Goal: Task Accomplishment & Management: Use online tool/utility

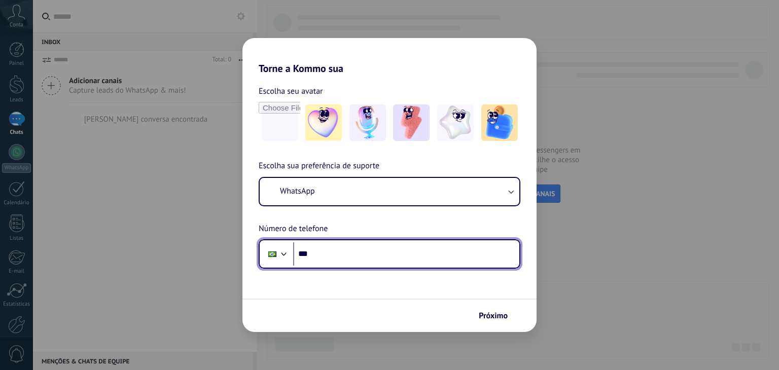
click at [369, 259] on input "***" at bounding box center [406, 253] width 226 height 23
click at [369, 255] on input "***" at bounding box center [406, 253] width 226 height 23
type input "**********"
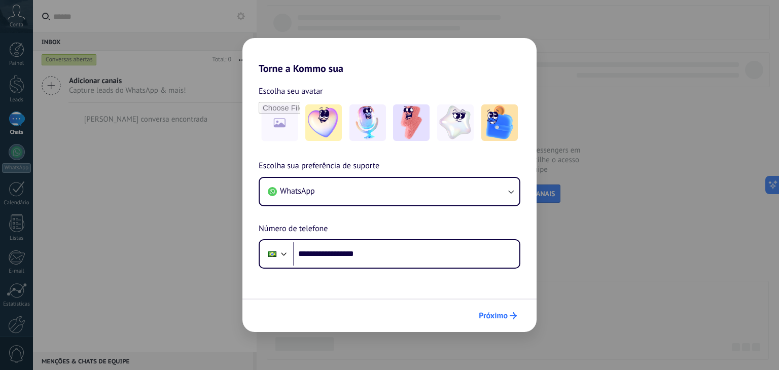
click at [491, 315] on span "Próximo" at bounding box center [493, 315] width 29 height 7
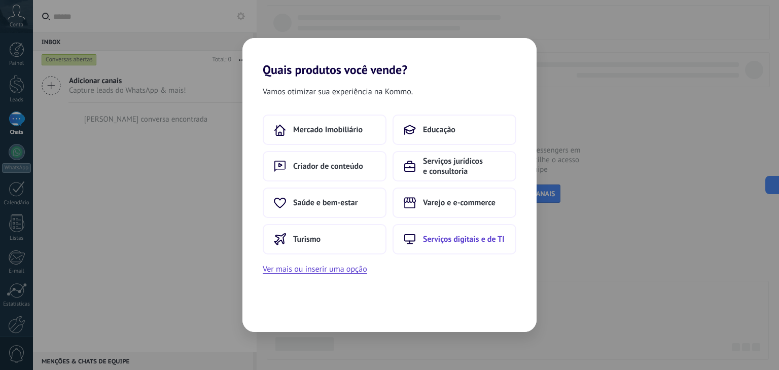
click at [444, 242] on span "Serviços digitais e de TI" at bounding box center [464, 239] width 82 height 10
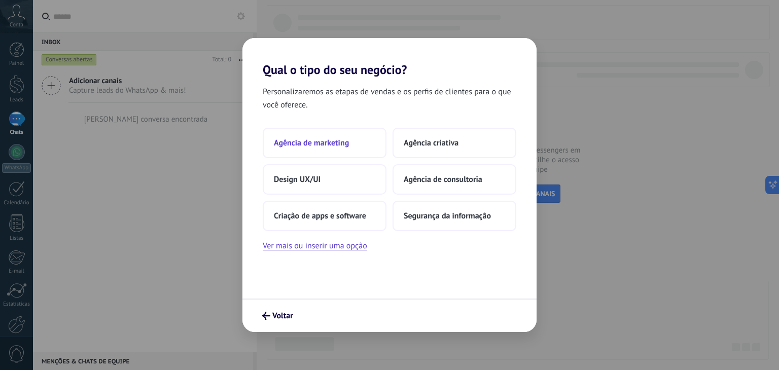
click at [322, 138] on span "Agência de marketing" at bounding box center [311, 143] width 75 height 10
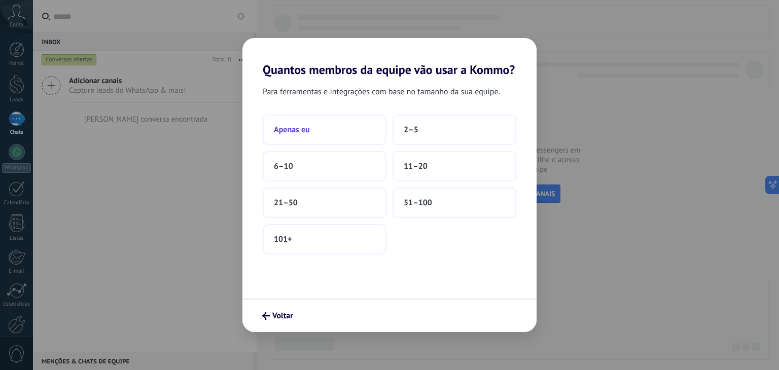
click at [317, 128] on button "Apenas eu" at bounding box center [325, 130] width 124 height 30
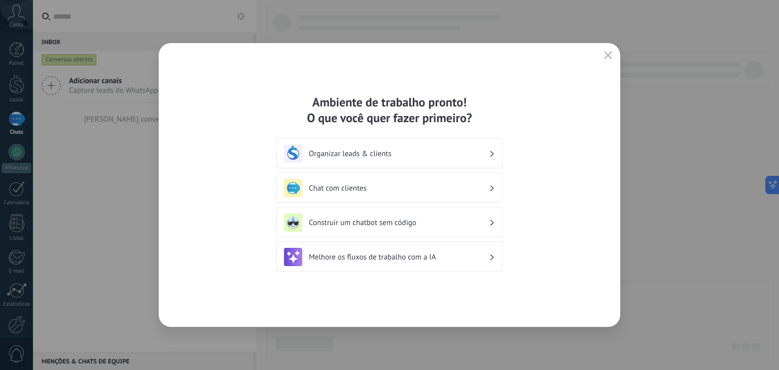
click at [345, 186] on h3 "Chat com clientes" at bounding box center [399, 189] width 180 height 10
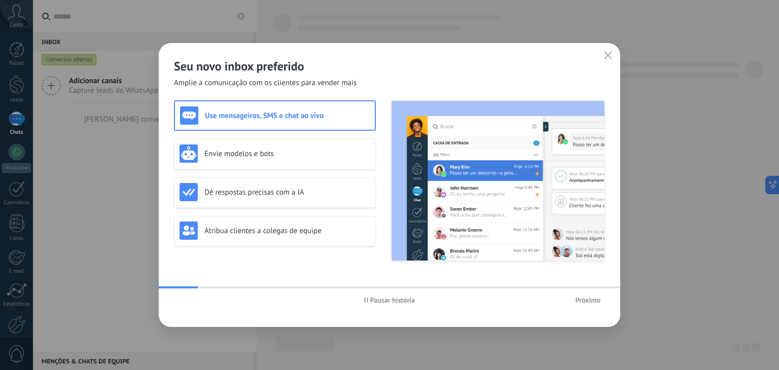
click at [610, 58] on use "button" at bounding box center [608, 55] width 8 height 8
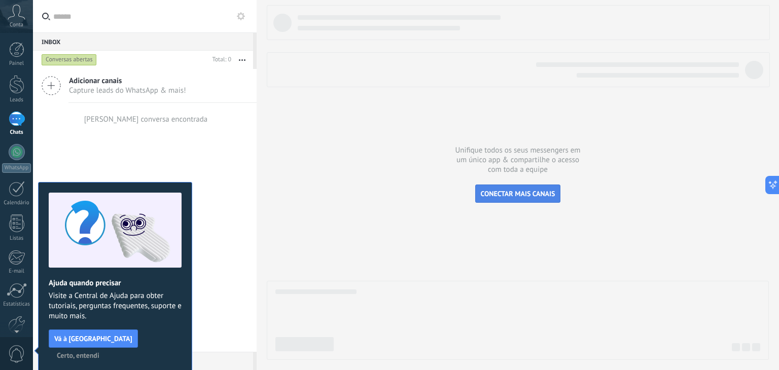
click at [509, 198] on button "CONECTAR MAIS CANAIS" at bounding box center [518, 194] width 86 height 18
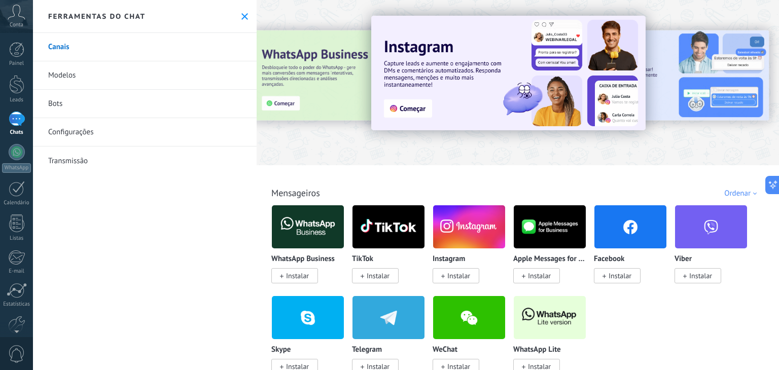
click at [536, 327] on img at bounding box center [550, 317] width 72 height 49
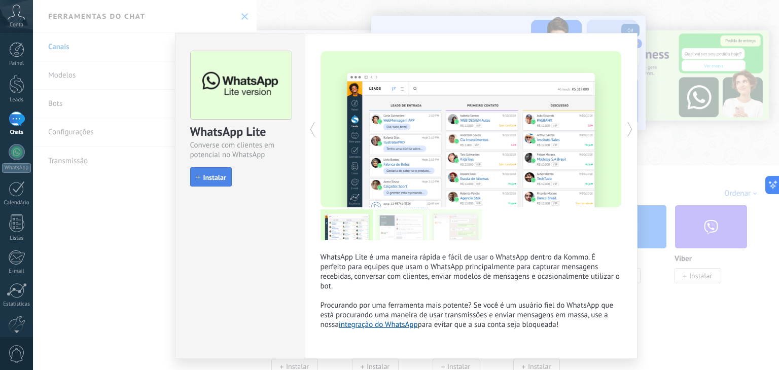
click at [206, 179] on span "Instalar" at bounding box center [214, 177] width 23 height 7
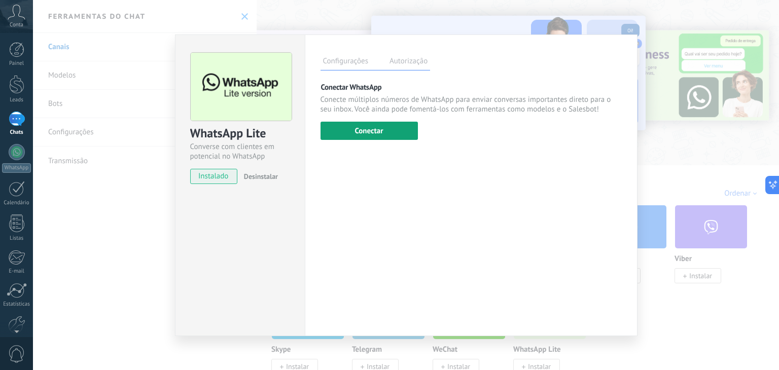
click at [374, 126] on button "Conectar" at bounding box center [368, 131] width 97 height 18
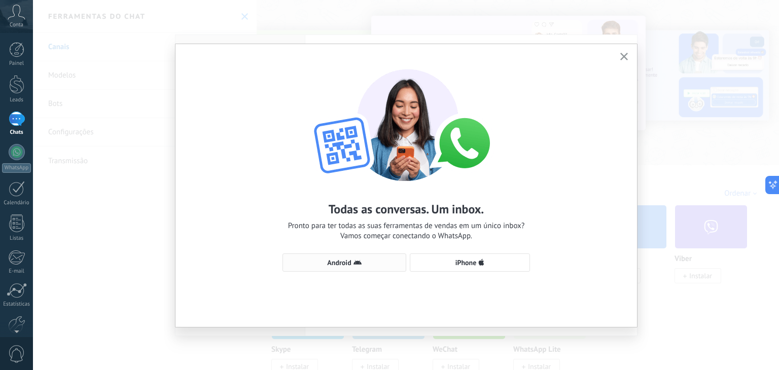
click at [359, 266] on icon "button" at bounding box center [357, 263] width 8 height 8
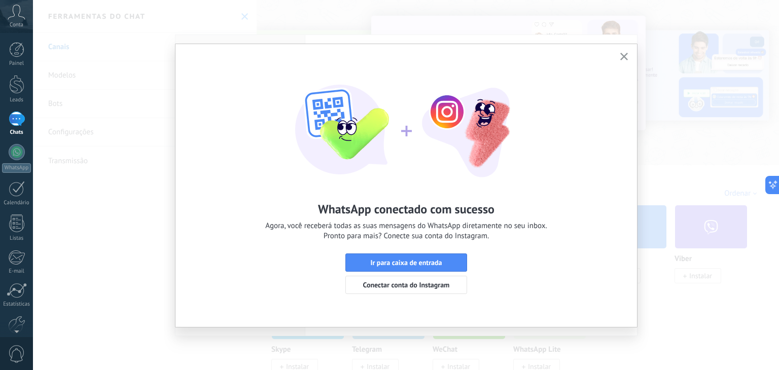
click at [621, 53] on use "button" at bounding box center [624, 57] width 8 height 8
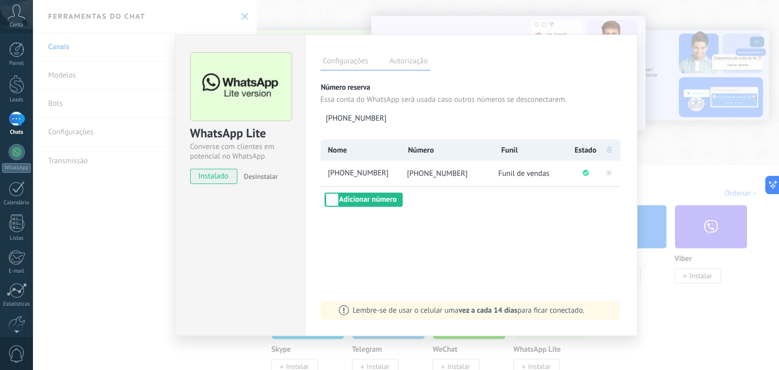
click at [657, 140] on div "WhatsApp Lite Converse com clientes em potencial no WhatsApp instalado Desinsta…" at bounding box center [406, 185] width 746 height 370
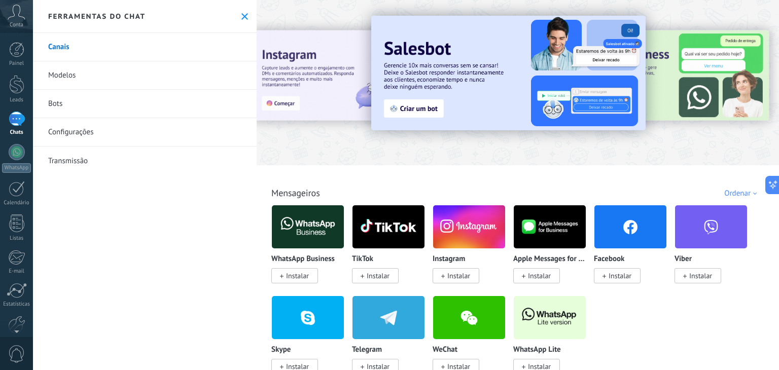
click at [55, 104] on link "Bots" at bounding box center [145, 104] width 224 height 28
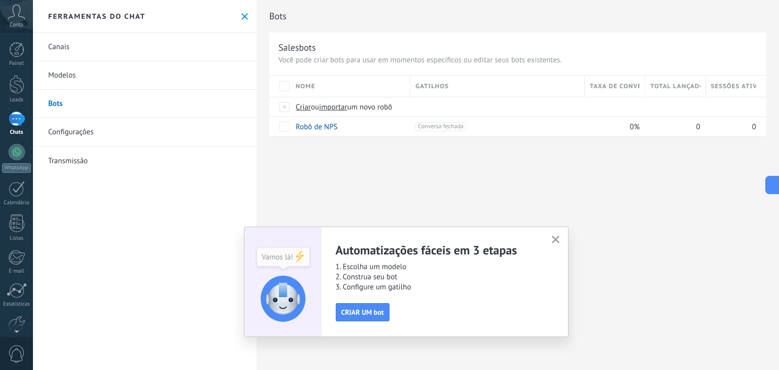
click at [556, 240] on use "button" at bounding box center [556, 240] width 8 height 8
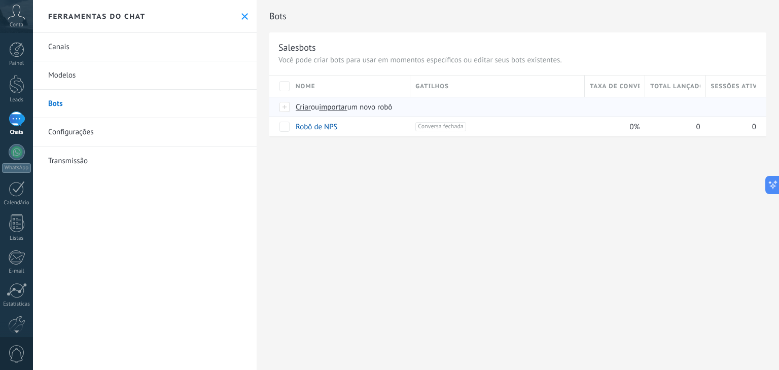
click at [302, 107] on span "Criar" at bounding box center [303, 107] width 15 height 10
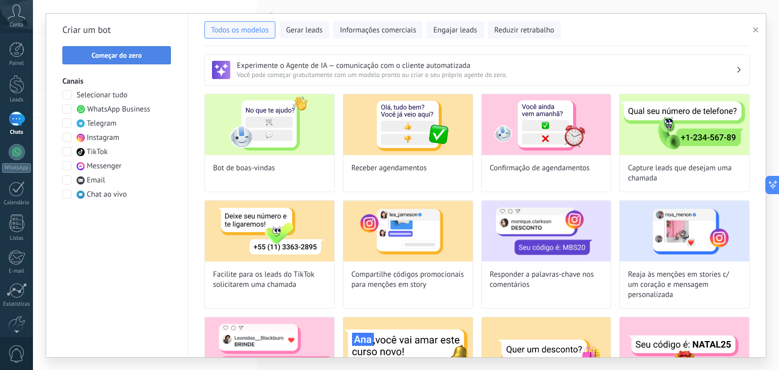
click at [142, 56] on span "Começar do zero" at bounding box center [116, 55] width 97 height 7
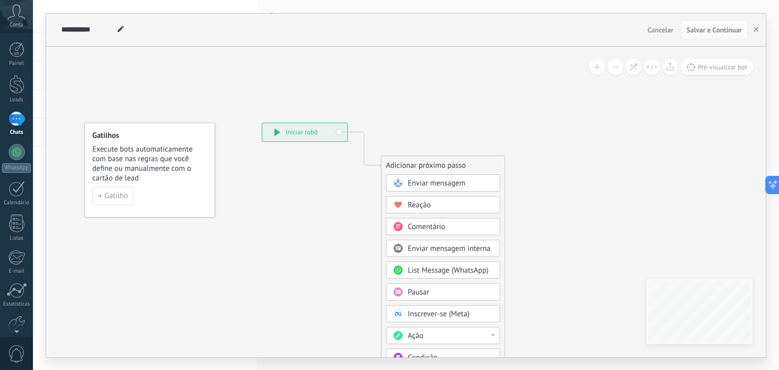
click at [420, 289] on span "Pausar" at bounding box center [418, 292] width 21 height 10
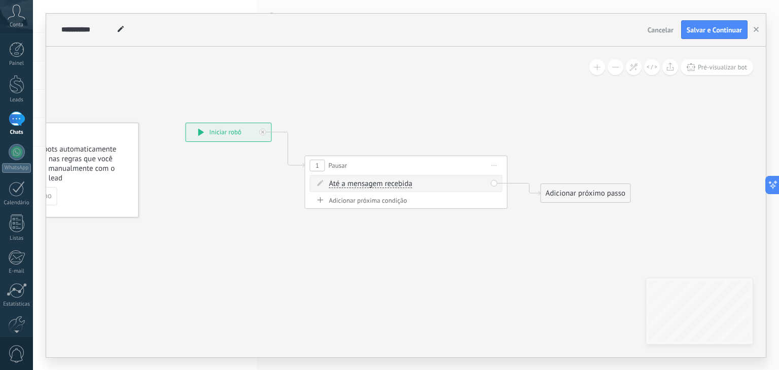
click at [352, 182] on span "Até a mensagem recebida" at bounding box center [370, 184] width 83 height 8
click at [352, 182] on button "Até a mensagem recebida" at bounding box center [387, 184] width 127 height 18
click at [358, 199] on span "Cronômetro" at bounding box center [379, 202] width 123 height 10
drag, startPoint x: 406, startPoint y: 181, endPoint x: 400, endPoint y: 183, distance: 5.8
click at [400, 183] on span ": * horas * min * seg" at bounding box center [399, 184] width 64 height 10
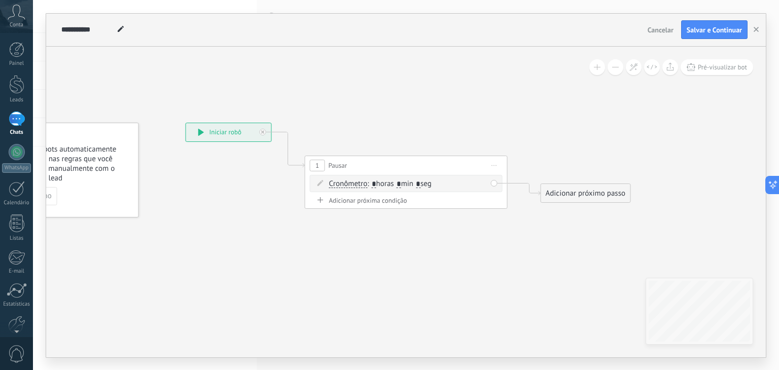
type input "*"
click at [425, 181] on span ": * horas * min * seg" at bounding box center [399, 184] width 64 height 10
type input "*"
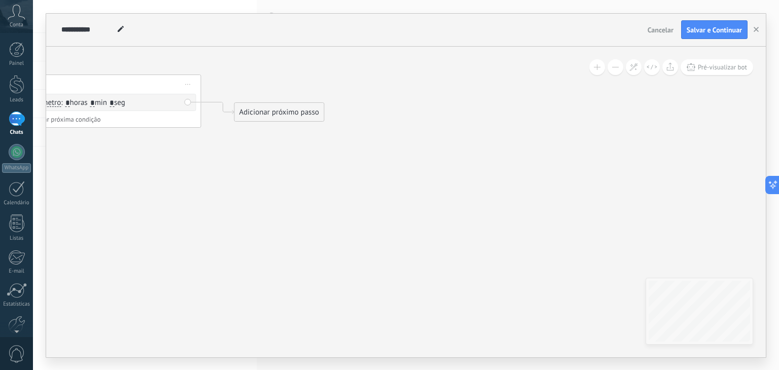
drag, startPoint x: 359, startPoint y: 215, endPoint x: 182, endPoint y: 159, distance: 186.3
click at [182, 161] on icon at bounding box center [84, 84] width 917 height 593
click at [252, 111] on div "Adicionar próximo passo" at bounding box center [278, 112] width 89 height 17
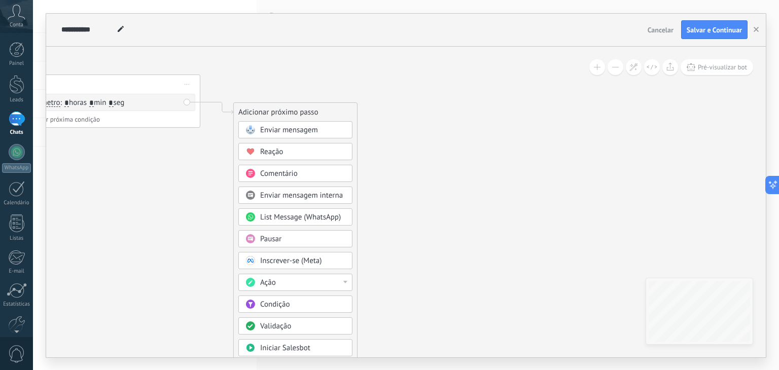
click at [282, 129] on span "Enviar mensagem" at bounding box center [289, 130] width 58 height 10
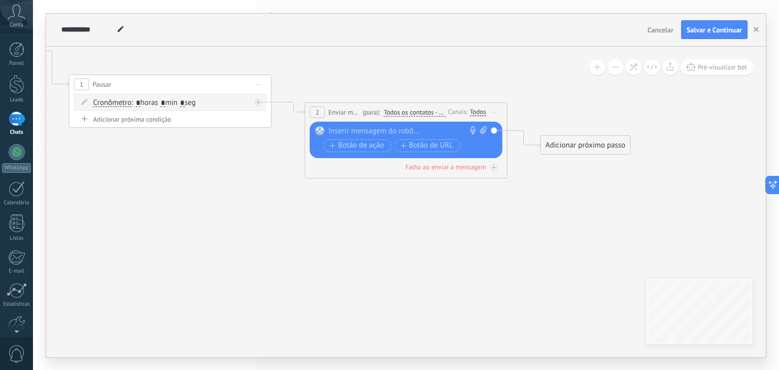
paste div
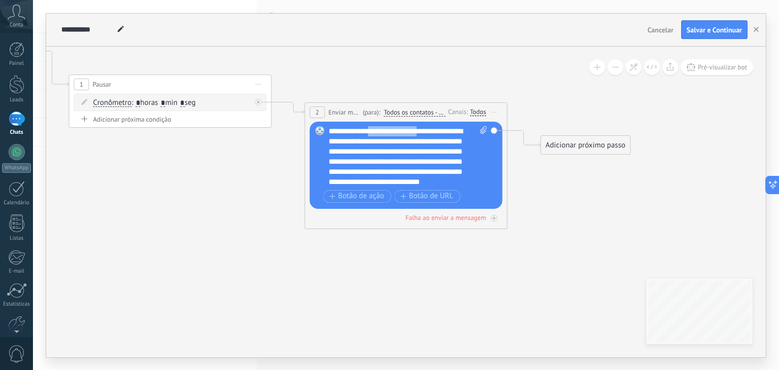
drag, startPoint x: 428, startPoint y: 129, endPoint x: 375, endPoint y: 128, distance: 53.2
click at [375, 128] on div "**********" at bounding box center [408, 156] width 159 height 61
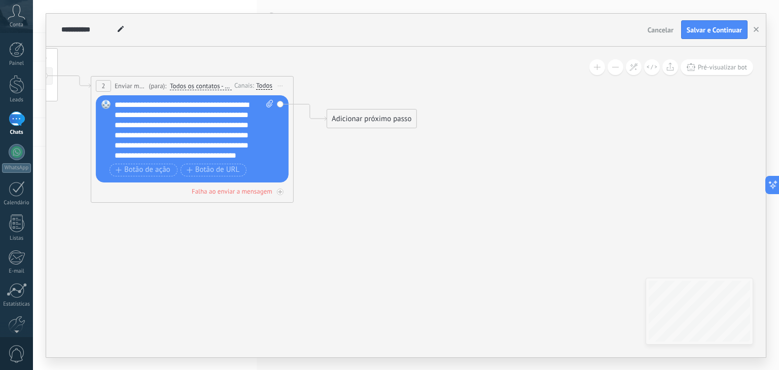
drag, startPoint x: 576, startPoint y: 205, endPoint x: 361, endPoint y: 176, distance: 217.4
click at [362, 179] on icon at bounding box center [58, 77] width 1153 height 630
click at [355, 121] on div "Adicionar próximo passo" at bounding box center [370, 119] width 89 height 17
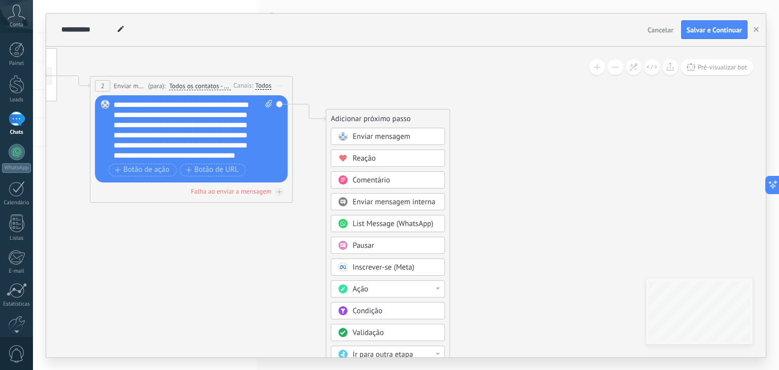
click at [363, 245] on span "Pausar" at bounding box center [362, 246] width 21 height 10
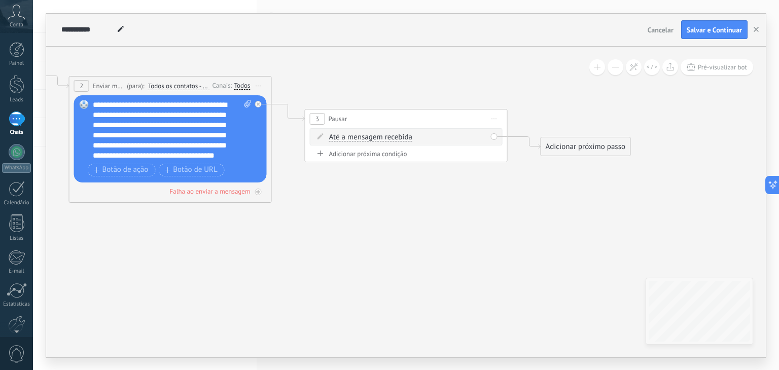
click at [360, 135] on span "Até a mensagem recebida" at bounding box center [370, 137] width 83 height 8
click at [360, 135] on button "Até a mensagem recebida" at bounding box center [387, 137] width 127 height 18
click at [351, 153] on span "Cronômetro" at bounding box center [379, 156] width 123 height 10
click at [401, 134] on span ": * horas * min * seg" at bounding box center [399, 137] width 64 height 10
type input "*"
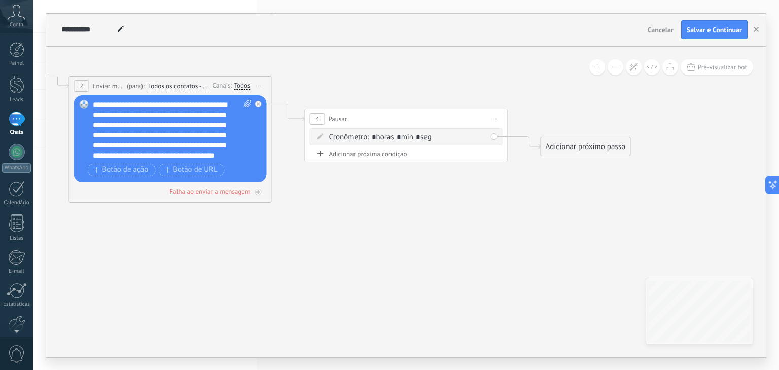
click at [424, 134] on span ": * horas * min * seg" at bounding box center [399, 137] width 64 height 10
type input "*"
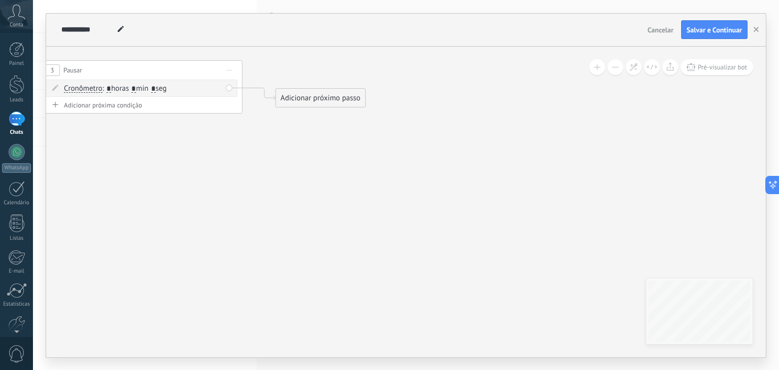
drag, startPoint x: 365, startPoint y: 203, endPoint x: 169, endPoint y: 153, distance: 202.7
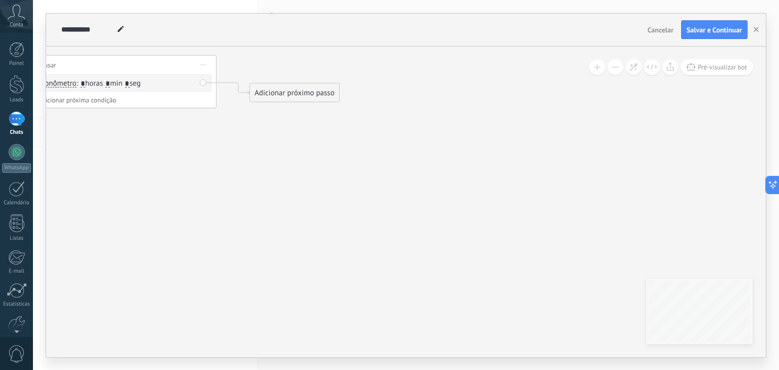
click at [268, 94] on div "Adicionar próximo passo" at bounding box center [294, 92] width 89 height 17
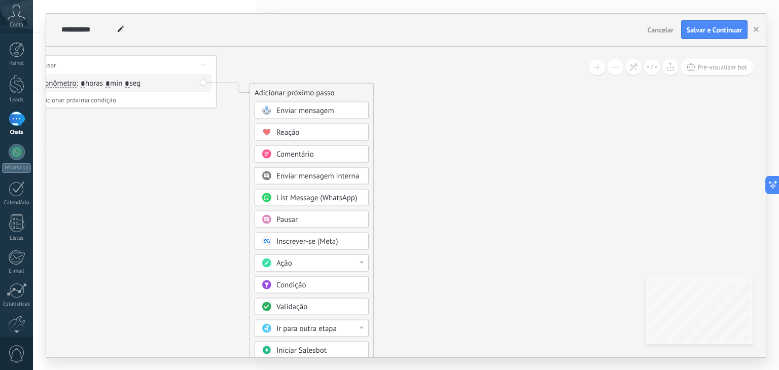
click at [302, 105] on span "Enviar mensagem" at bounding box center [305, 110] width 58 height 10
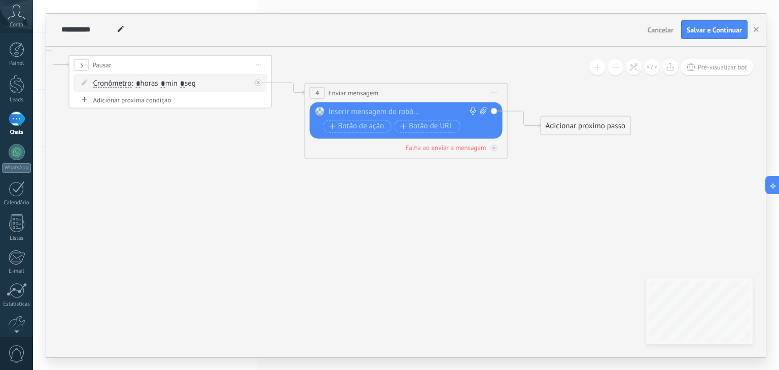
paste div
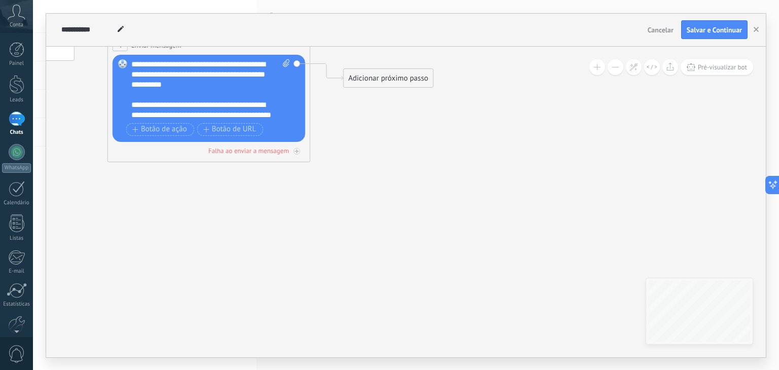
drag, startPoint x: 569, startPoint y: 181, endPoint x: 321, endPoint y: 115, distance: 256.5
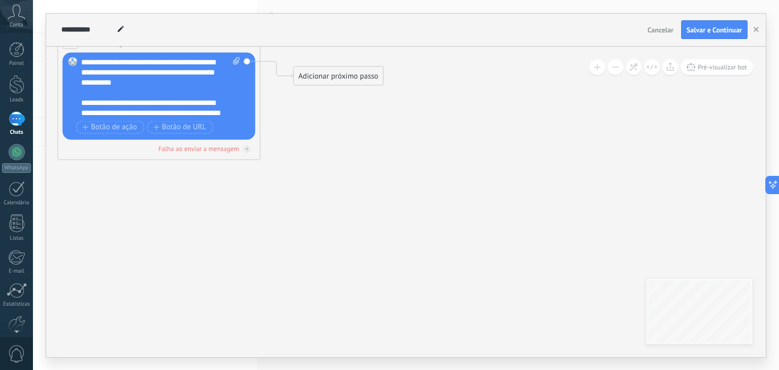
click at [324, 81] on div "Adicionar próximo passo" at bounding box center [338, 75] width 89 height 17
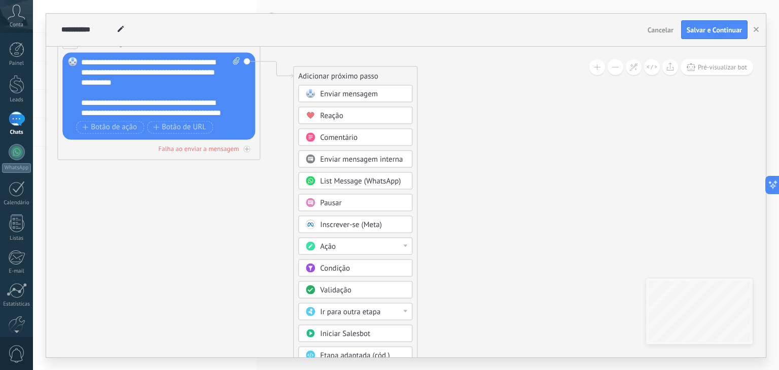
click at [353, 205] on div "Pausar" at bounding box center [362, 203] width 85 height 10
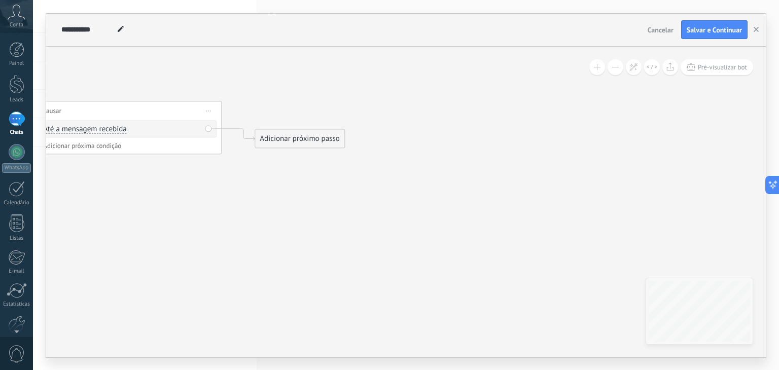
drag, startPoint x: 425, startPoint y: 191, endPoint x: 186, endPoint y: 202, distance: 239.1
click at [282, 142] on div "Adicionar próximo passo" at bounding box center [299, 138] width 89 height 17
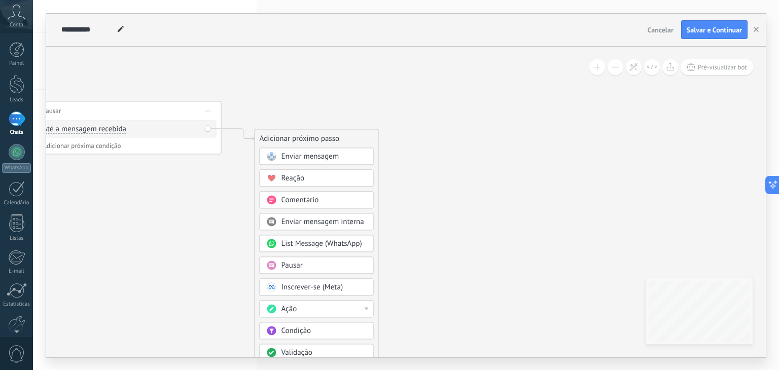
click at [294, 263] on span "Pausar" at bounding box center [291, 266] width 21 height 10
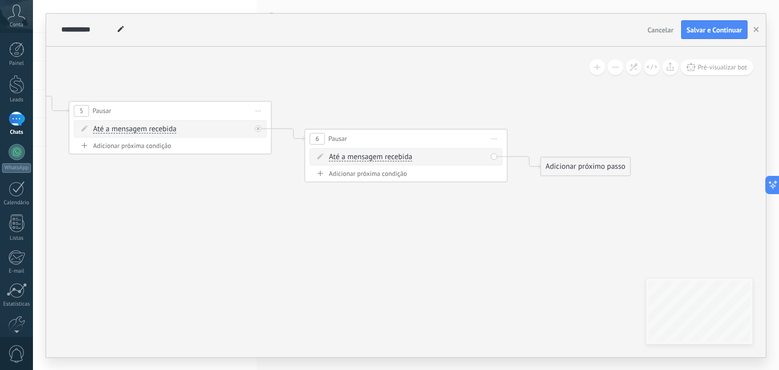
click at [364, 157] on span "Até a mensagem recebida" at bounding box center [370, 157] width 83 height 8
click at [364, 157] on button "Até a mensagem recebida" at bounding box center [387, 157] width 127 height 18
click at [361, 176] on span "Cronômetro" at bounding box center [379, 175] width 123 height 10
drag, startPoint x: 404, startPoint y: 153, endPoint x: 399, endPoint y: 155, distance: 5.7
click at [400, 155] on span ": * horas * min * seg" at bounding box center [399, 157] width 64 height 10
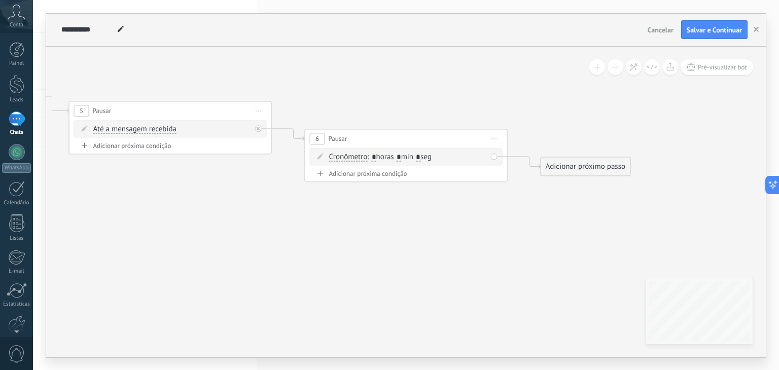
type input "*"
drag, startPoint x: 429, startPoint y: 155, endPoint x: 423, endPoint y: 157, distance: 5.9
click at [423, 157] on span ": * horas * min * seg" at bounding box center [399, 157] width 64 height 10
type input "*"
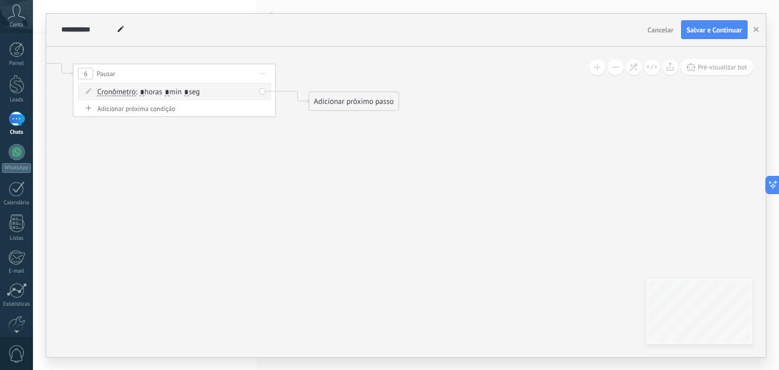
drag, startPoint x: 349, startPoint y: 191, endPoint x: 223, endPoint y: 142, distance: 135.3
click at [329, 100] on div "Adicionar próximo passo" at bounding box center [344, 94] width 89 height 17
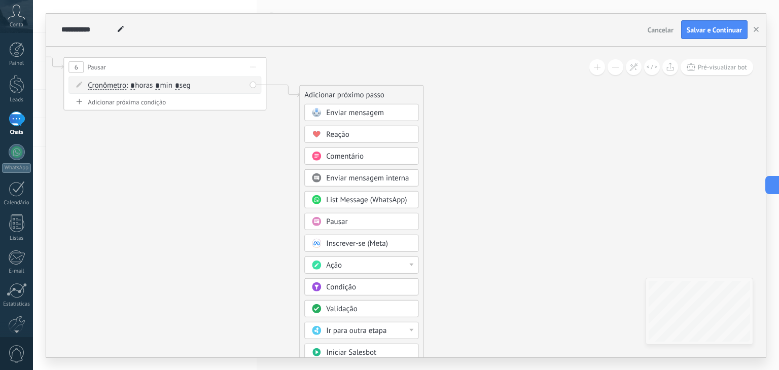
click at [345, 113] on span "Enviar mensagem" at bounding box center [355, 112] width 58 height 10
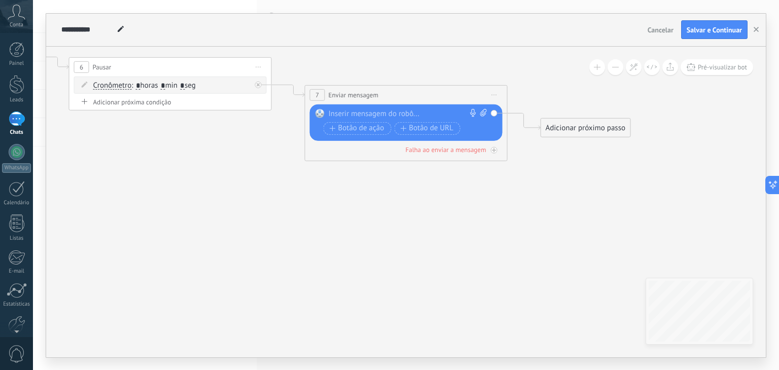
click at [369, 113] on div at bounding box center [404, 114] width 151 height 10
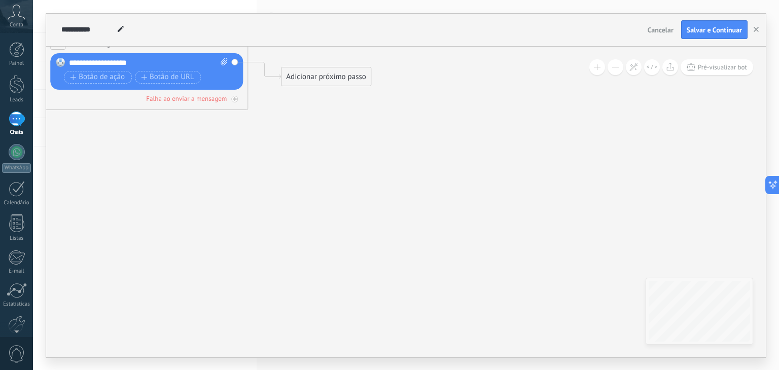
drag, startPoint x: 377, startPoint y: 214, endPoint x: 220, endPoint y: 172, distance: 162.1
click at [311, 75] on div "Adicionar próximo passo" at bounding box center [324, 75] width 89 height 17
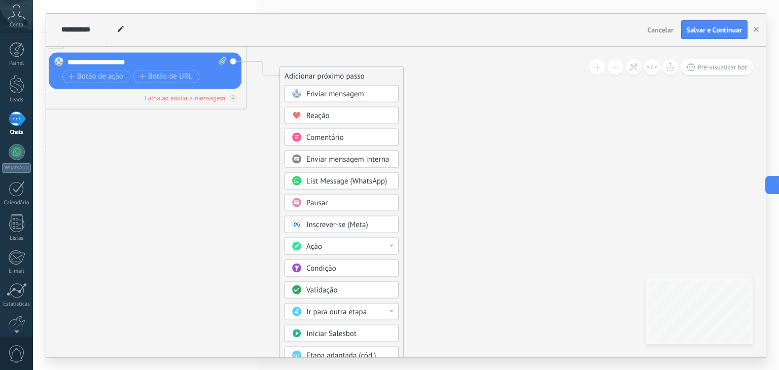
click at [285, 146] on div "Enviar mensagem Enviar mensagem Enviar mensagem Reação Comentário Enviar mensag…" at bounding box center [341, 256] width 114 height 343
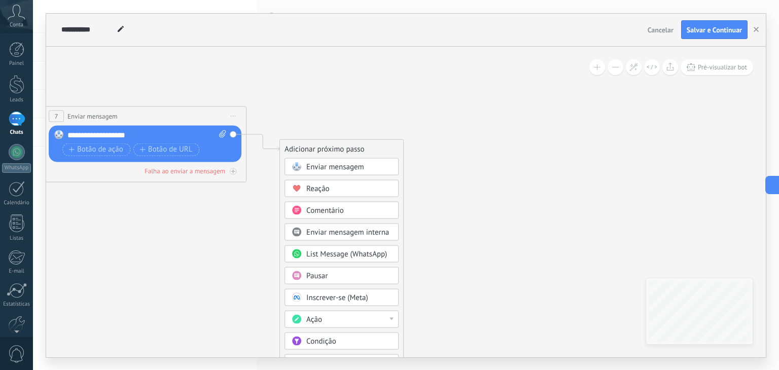
click at [324, 199] on div "Enviar mensagem Enviar mensagem Enviar mensagem Reação Comentário Enviar mensag…" at bounding box center [341, 329] width 114 height 343
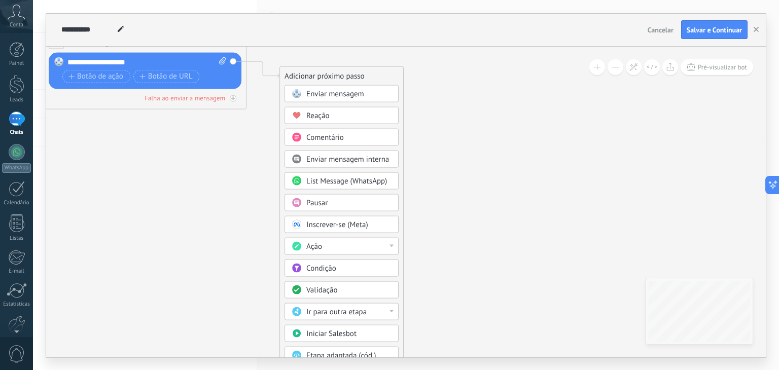
click at [332, 200] on div "Pausar" at bounding box center [348, 203] width 85 height 10
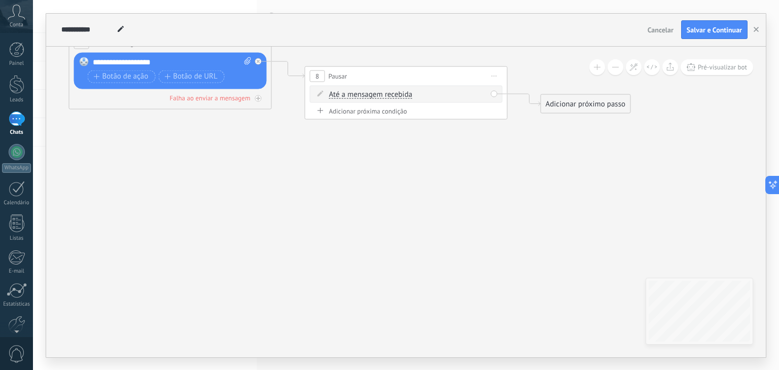
click at [366, 92] on span "Até a mensagem recebida" at bounding box center [370, 94] width 83 height 8
click at [366, 92] on button "Até a mensagem recebida" at bounding box center [387, 94] width 127 height 18
click at [366, 113] on span "Cronômetro" at bounding box center [379, 112] width 123 height 10
click at [400, 93] on span ": * horas * min * seg" at bounding box center [399, 94] width 64 height 10
type input "*"
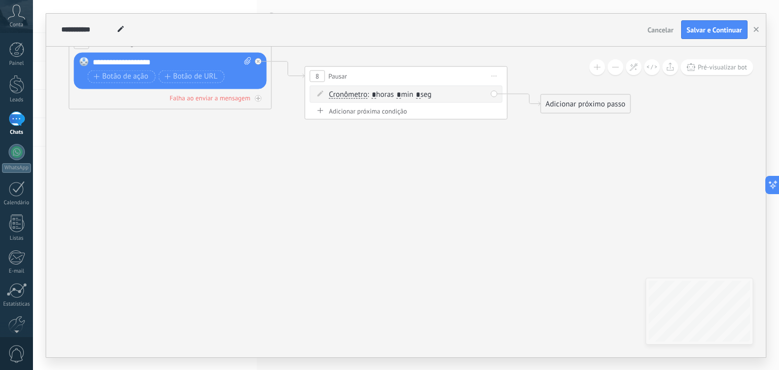
drag, startPoint x: 430, startPoint y: 94, endPoint x: 422, endPoint y: 92, distance: 7.9
click at [422, 94] on span ": * horas * min * seg" at bounding box center [399, 94] width 64 height 10
click at [420, 92] on input "*" at bounding box center [418, 95] width 5 height 8
type input "*"
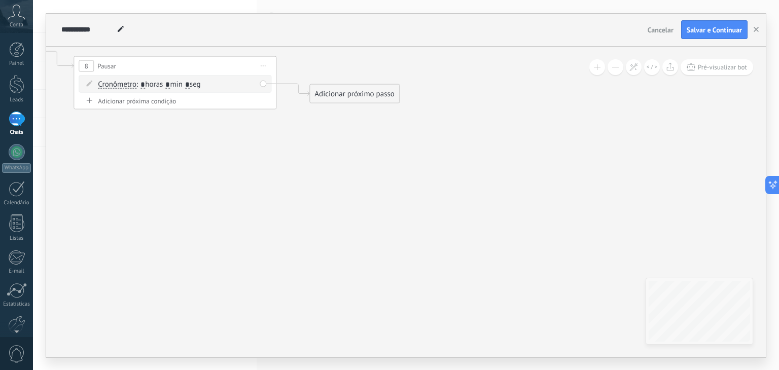
drag, startPoint x: 500, startPoint y: 159, endPoint x: 296, endPoint y: 132, distance: 206.6
click at [338, 96] on div "Adicionar próximo passo" at bounding box center [351, 93] width 89 height 17
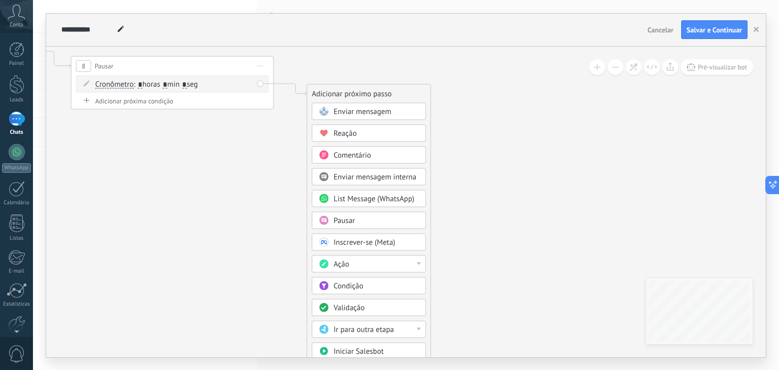
click at [356, 110] on span "Enviar mensagem" at bounding box center [363, 111] width 58 height 10
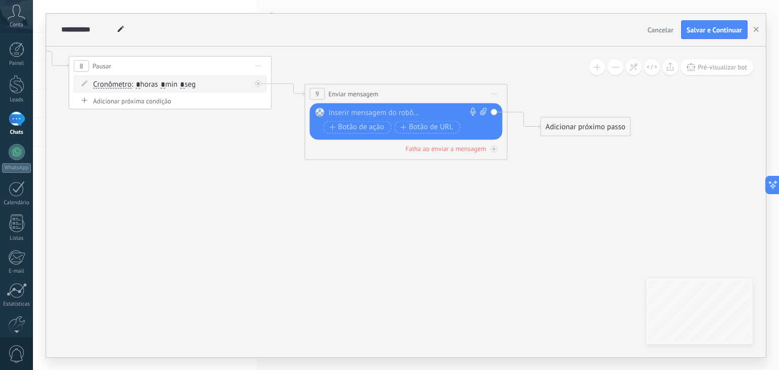
click at [483, 111] on icon at bounding box center [483, 111] width 7 height 8
click input "Upload" at bounding box center [0, 0] width 0 height 0
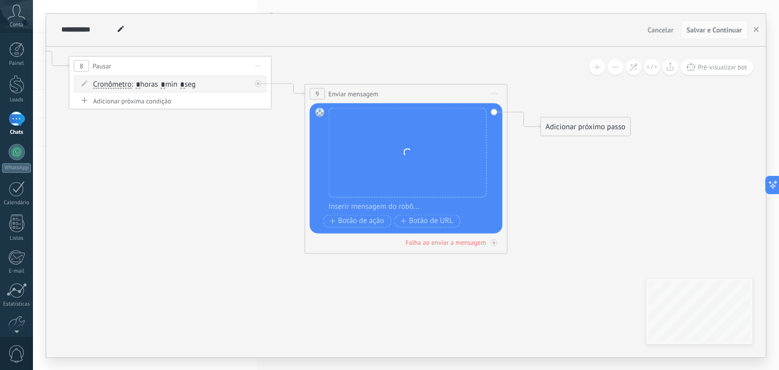
click at [556, 126] on div "Adicionar próximo passo" at bounding box center [585, 126] width 89 height 17
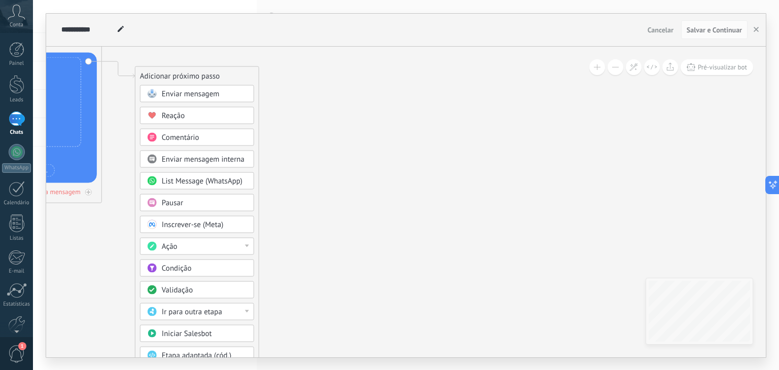
drag, startPoint x: 441, startPoint y: 227, endPoint x: 262, endPoint y: 180, distance: 185.0
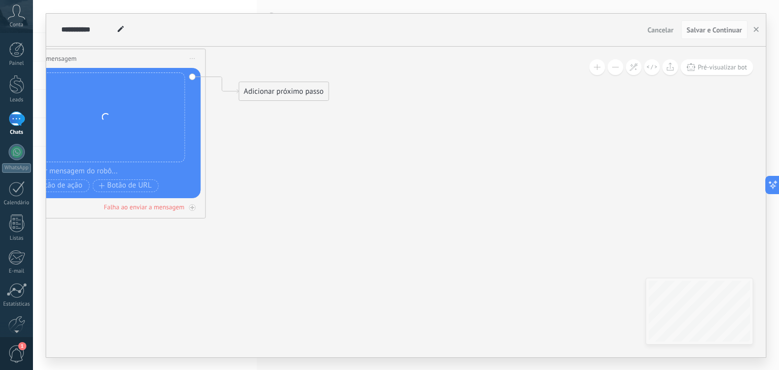
drag, startPoint x: 175, startPoint y: 121, endPoint x: 300, endPoint y: 140, distance: 125.6
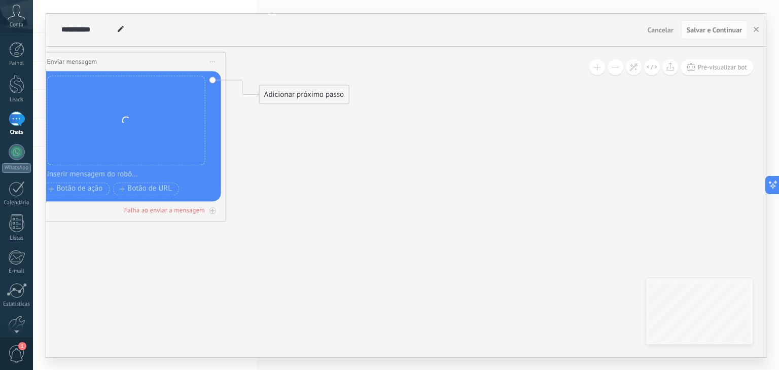
click at [297, 94] on div "Adicionar próximo passo" at bounding box center [304, 94] width 89 height 17
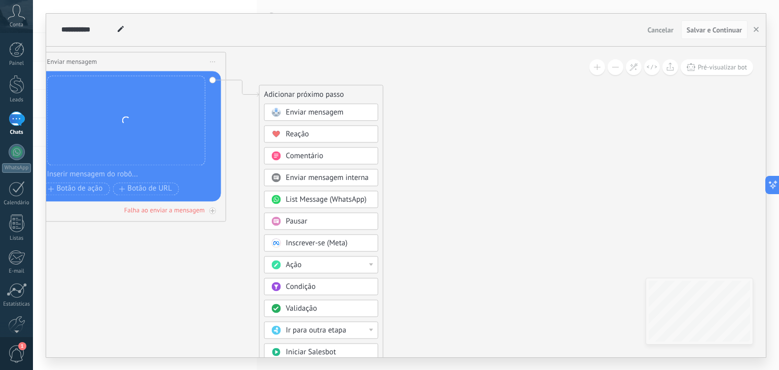
click at [320, 218] on div "Pausar" at bounding box center [328, 221] width 85 height 10
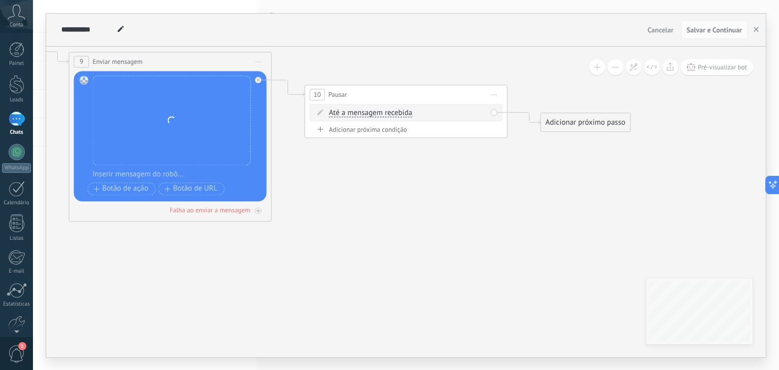
click at [366, 110] on span "Até a mensagem recebida" at bounding box center [370, 113] width 83 height 8
click at [366, 110] on button "Até a mensagem recebida" at bounding box center [387, 113] width 127 height 18
click at [366, 128] on span "Cronômetro" at bounding box center [379, 131] width 123 height 10
click at [401, 111] on span ": * horas * min * seg" at bounding box center [399, 113] width 64 height 10
type input "*"
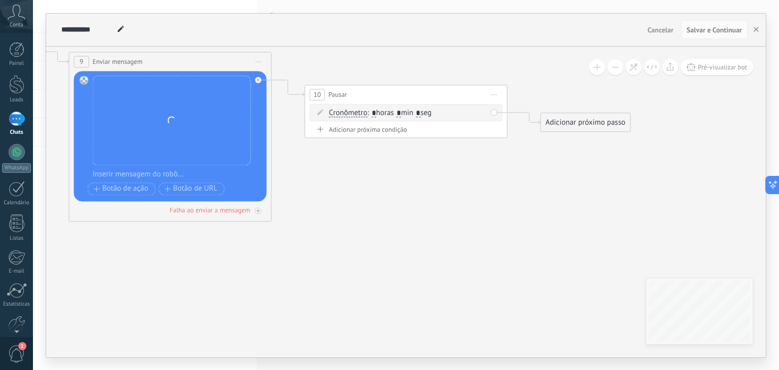
click at [425, 112] on span ": * horas * min * seg" at bounding box center [399, 113] width 64 height 10
type input "*"
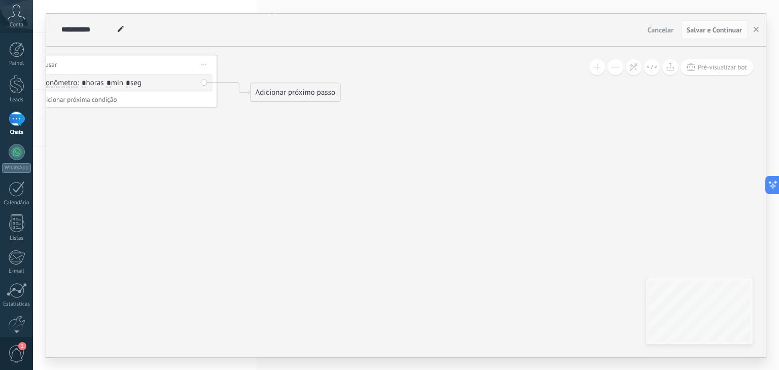
drag, startPoint x: 466, startPoint y: 170, endPoint x: 156, endPoint y: 134, distance: 312.3
click at [260, 90] on div "Adicionar próximo passo" at bounding box center [275, 89] width 89 height 17
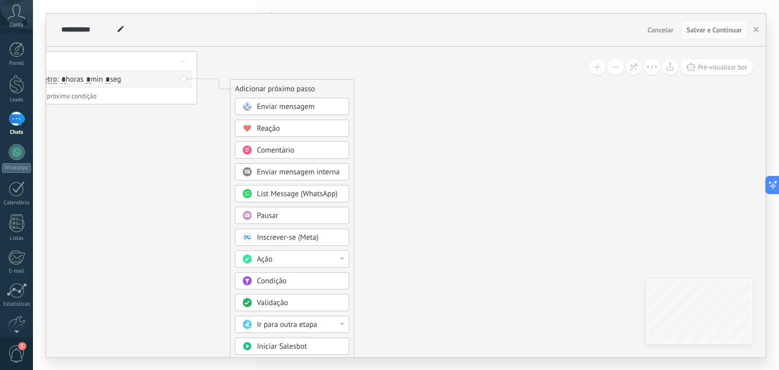
click at [281, 107] on span "Enviar mensagem" at bounding box center [286, 107] width 58 height 10
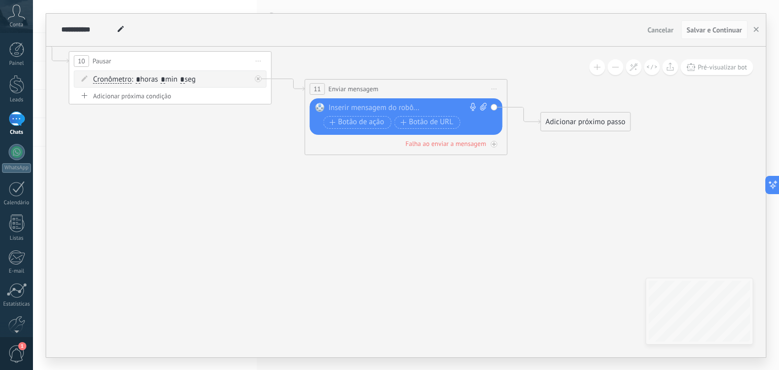
click at [485, 103] on icon at bounding box center [483, 107] width 7 height 8
click input "Upload" at bounding box center [0, 0] width 0 height 0
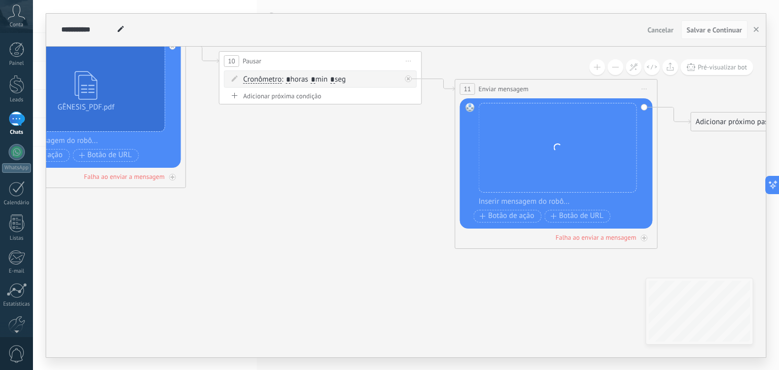
drag, startPoint x: 98, startPoint y: 130, endPoint x: 234, endPoint y: 129, distance: 136.4
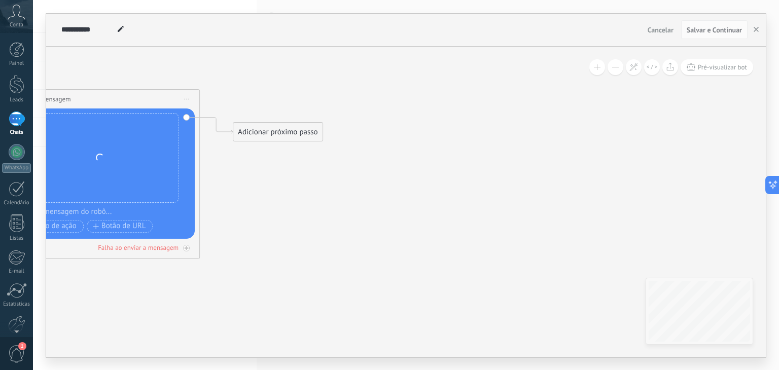
drag, startPoint x: 509, startPoint y: 183, endPoint x: 257, endPoint y: 201, distance: 252.6
click at [268, 131] on div "Adicionar próximo passo" at bounding box center [277, 131] width 89 height 17
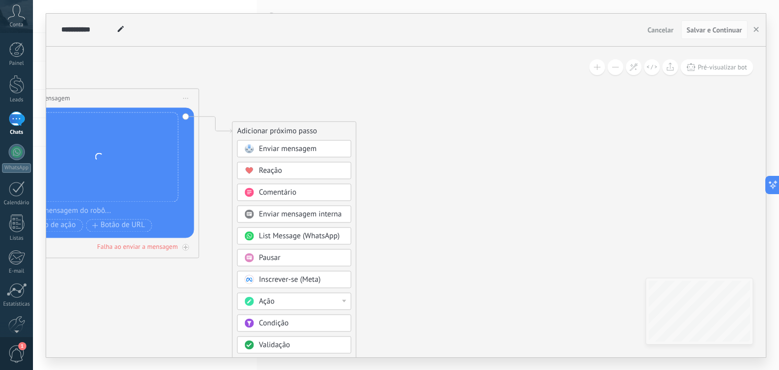
click at [274, 253] on span "Pausar" at bounding box center [269, 258] width 21 height 10
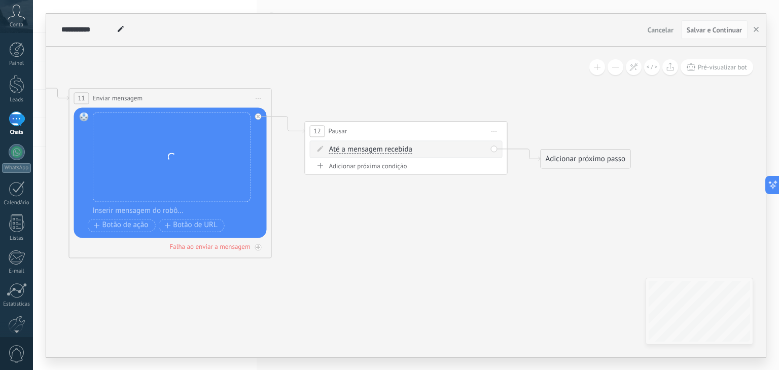
click at [377, 147] on span "Até a mensagem recebida" at bounding box center [370, 150] width 83 height 8
click at [377, 147] on button "Até a mensagem recebida" at bounding box center [387, 149] width 127 height 18
click at [359, 165] on span "Cronômetro" at bounding box center [379, 168] width 123 height 10
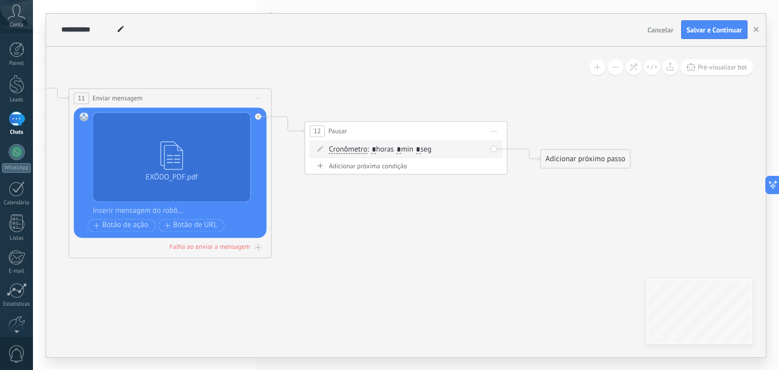
click at [401, 148] on span ": * horas * min * seg" at bounding box center [399, 149] width 64 height 10
type input "*"
click at [424, 148] on span ": * horas * min * seg" at bounding box center [399, 149] width 64 height 10
type input "*"
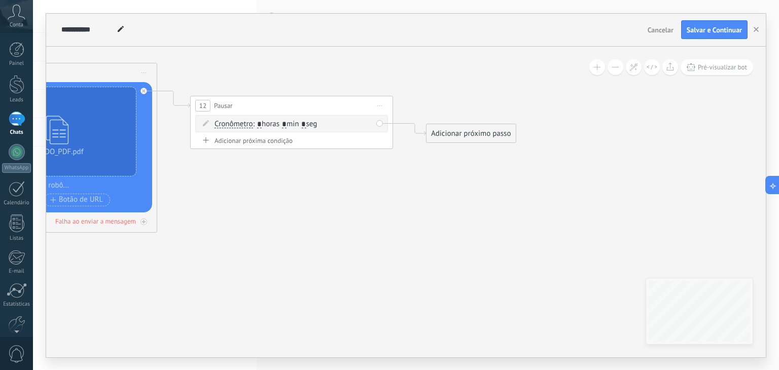
drag, startPoint x: 456, startPoint y: 218, endPoint x: 339, endPoint y: 190, distance: 120.3
click at [450, 133] on div "Adicionar próximo passo" at bounding box center [468, 132] width 89 height 17
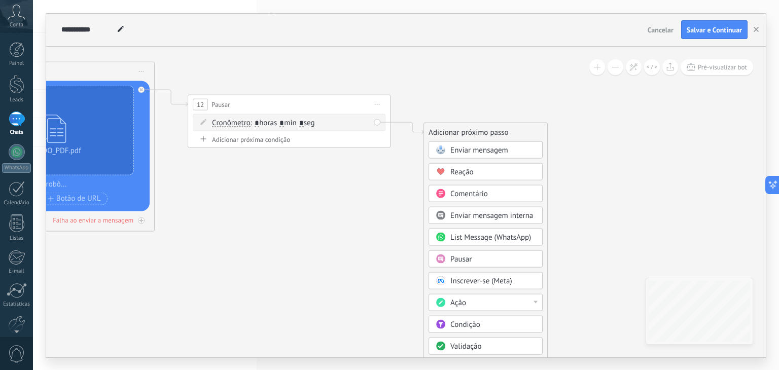
click at [460, 149] on span "Enviar mensagem" at bounding box center [479, 150] width 58 height 10
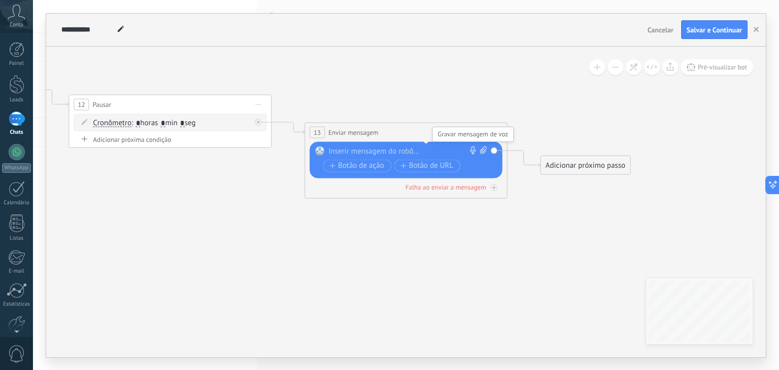
click at [483, 147] on icon at bounding box center [483, 150] width 7 height 8
click input "Upload" at bounding box center [0, 0] width 0 height 0
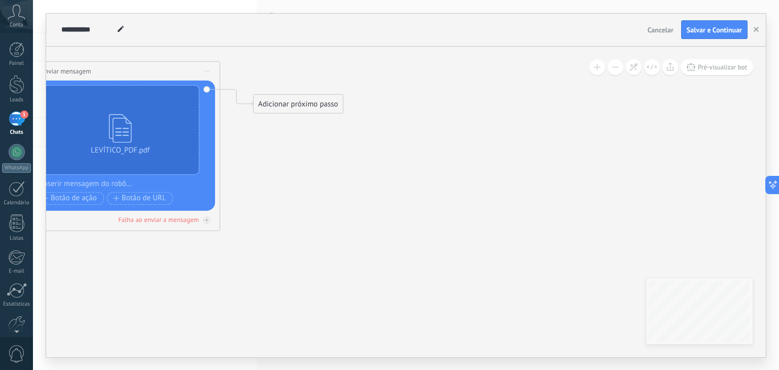
drag, startPoint x: 585, startPoint y: 258, endPoint x: 299, endPoint y: 189, distance: 294.6
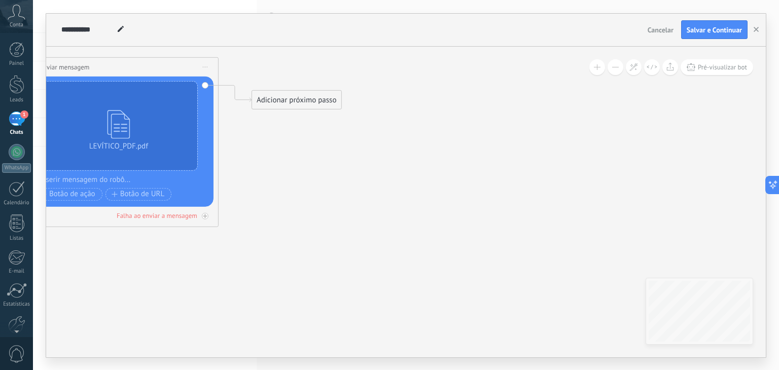
click at [284, 102] on div "Adicionar próximo passo" at bounding box center [296, 99] width 89 height 17
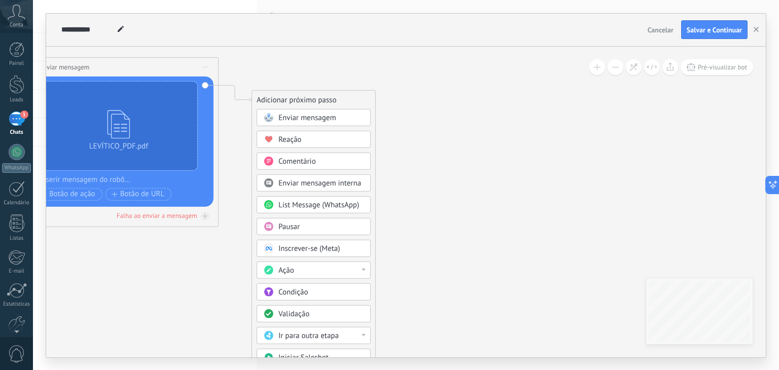
click at [305, 226] on div "Pausar" at bounding box center [320, 227] width 85 height 10
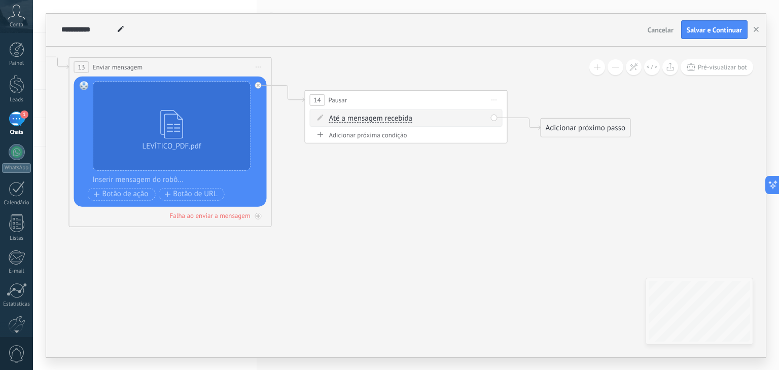
click at [359, 120] on span "Até a mensagem recebida" at bounding box center [370, 118] width 83 height 8
click at [359, 120] on button "Até a mensagem recebida" at bounding box center [387, 118] width 127 height 18
click at [359, 132] on span "Cronômetro" at bounding box center [379, 136] width 123 height 10
drag, startPoint x: 405, startPoint y: 117, endPoint x: 399, endPoint y: 116, distance: 5.7
click at [399, 116] on span ": * horas * min * seg" at bounding box center [399, 118] width 64 height 10
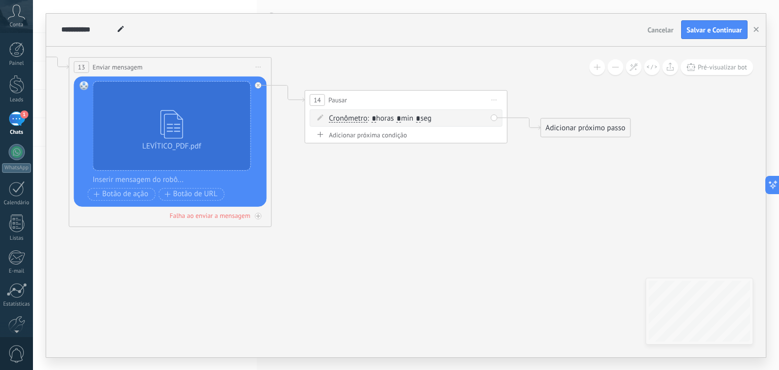
type input "*"
click at [420, 116] on input "*" at bounding box center [418, 119] width 5 height 8
type input "*"
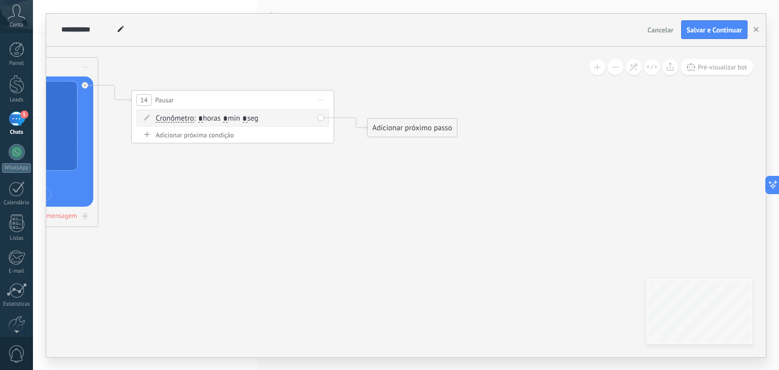
drag, startPoint x: 362, startPoint y: 173, endPoint x: 247, endPoint y: 173, distance: 114.6
click at [394, 132] on div "Adicionar próximo passo" at bounding box center [409, 127] width 89 height 17
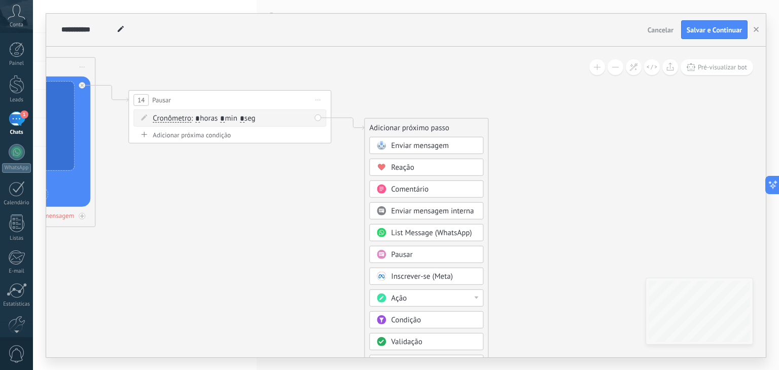
click at [409, 145] on span "Enviar mensagem" at bounding box center [420, 145] width 58 height 10
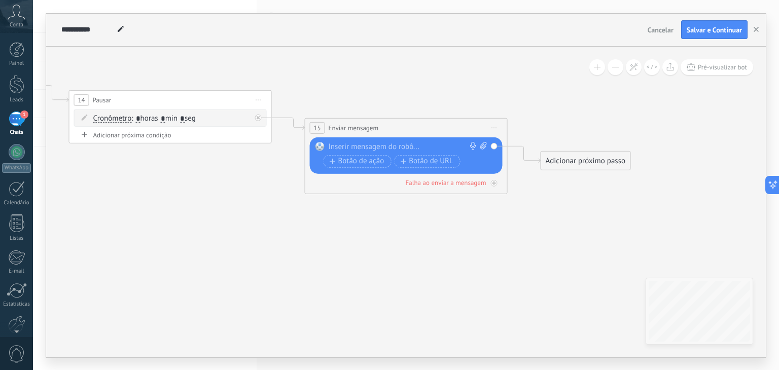
click at [483, 144] on icon at bounding box center [483, 145] width 7 height 8
click input "Upload" at bounding box center [0, 0] width 0 height 0
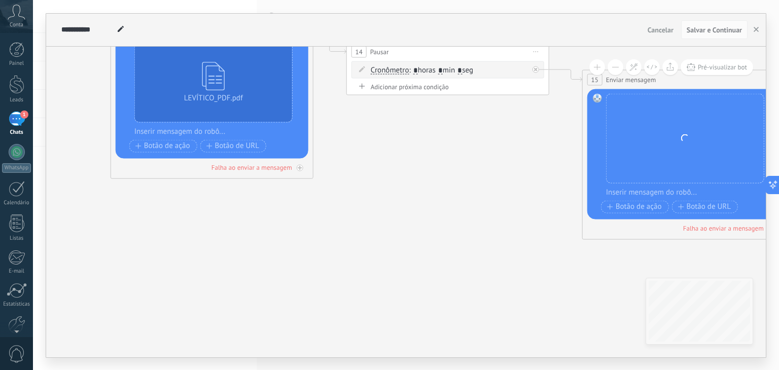
drag, startPoint x: 285, startPoint y: 73, endPoint x: 322, endPoint y: 151, distance: 86.6
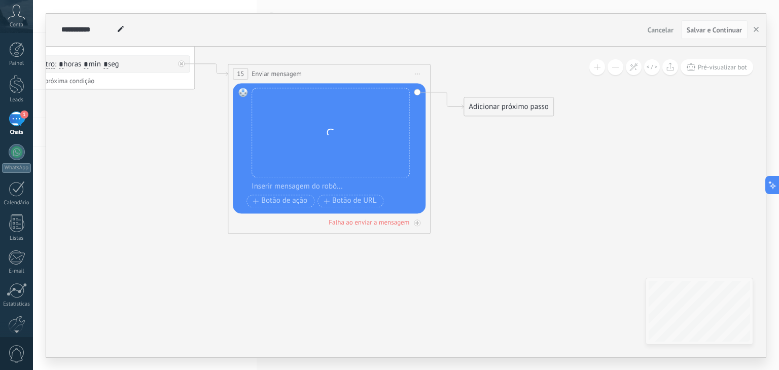
drag, startPoint x: 375, startPoint y: 176, endPoint x: 88, endPoint y: 177, distance: 287.5
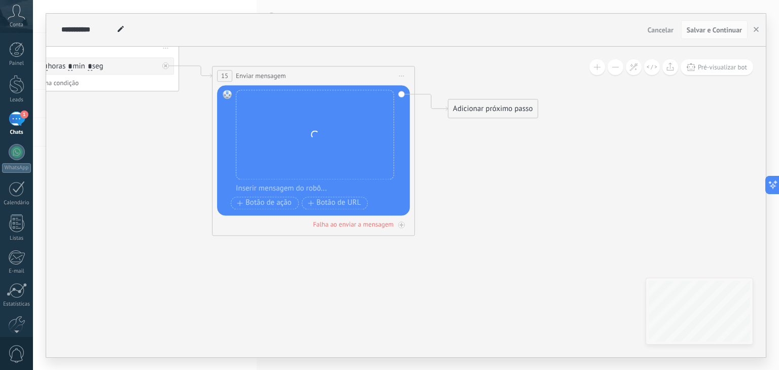
click at [463, 109] on div "Adicionar próximo passo" at bounding box center [492, 108] width 89 height 17
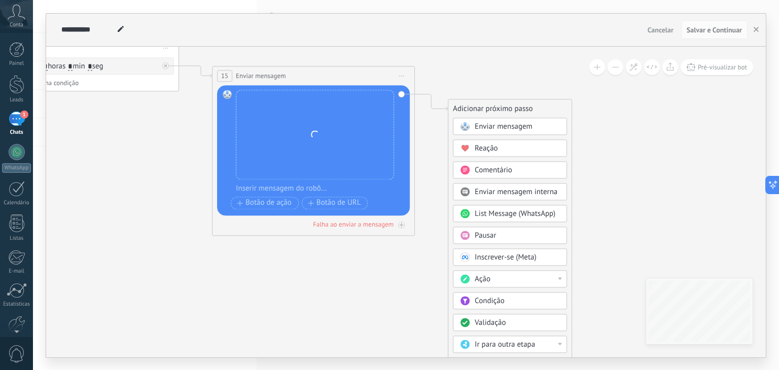
click at [501, 234] on div "Pausar" at bounding box center [517, 236] width 85 height 10
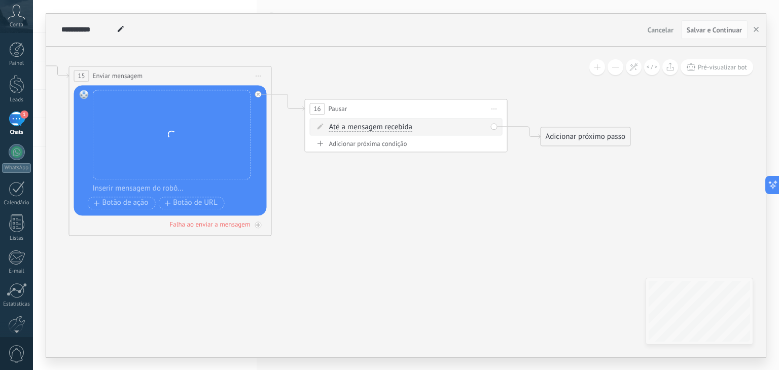
click at [379, 129] on span "Até a mensagem recebida" at bounding box center [370, 127] width 83 height 8
click at [379, 129] on button "Até a mensagem recebida" at bounding box center [387, 127] width 127 height 18
click at [355, 145] on span "Cronômetro" at bounding box center [379, 145] width 123 height 10
drag, startPoint x: 405, startPoint y: 124, endPoint x: 399, endPoint y: 126, distance: 6.8
click at [399, 124] on span ": * horas * min * seg" at bounding box center [399, 127] width 64 height 10
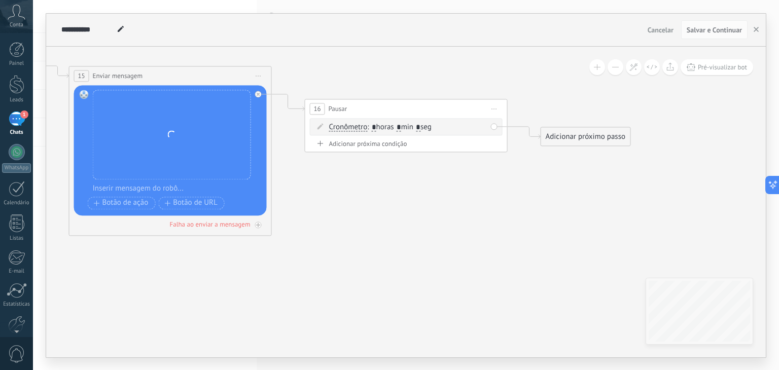
type input "*"
click at [420, 125] on input "*" at bounding box center [418, 128] width 5 height 8
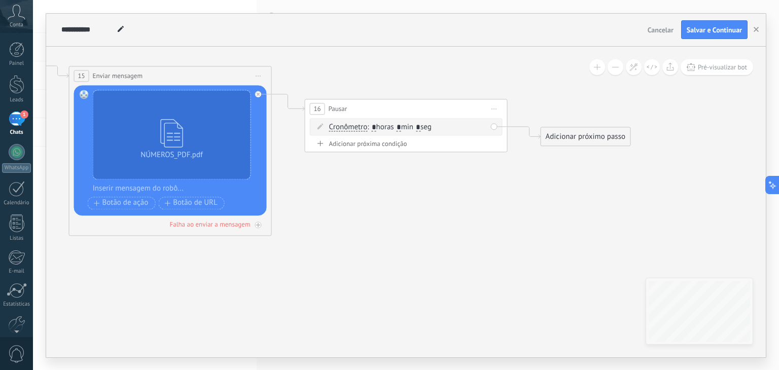
type input "*"
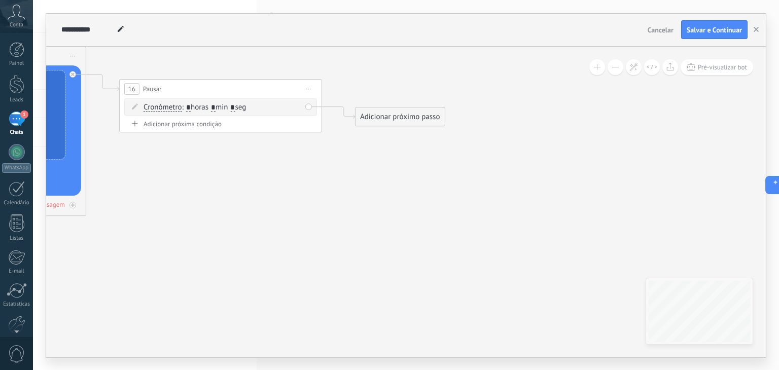
drag, startPoint x: 451, startPoint y: 196, endPoint x: 256, endPoint y: 171, distance: 197.3
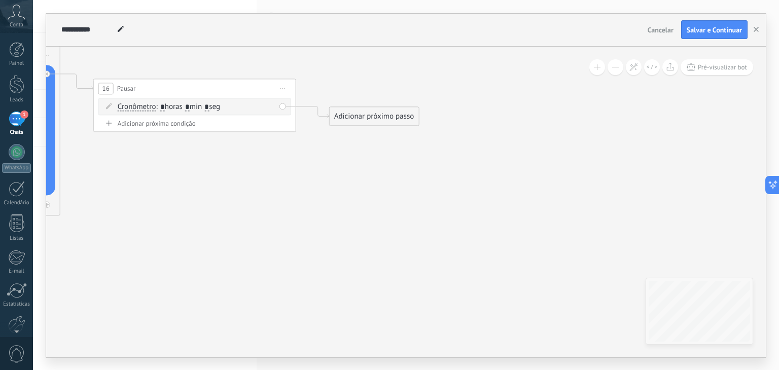
click at [359, 120] on div "Adicionar próximo passo" at bounding box center [374, 116] width 89 height 17
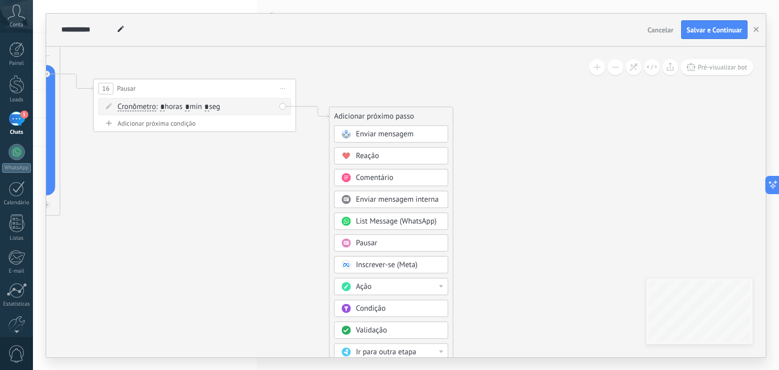
click at [370, 135] on span "Enviar mensagem" at bounding box center [385, 134] width 58 height 10
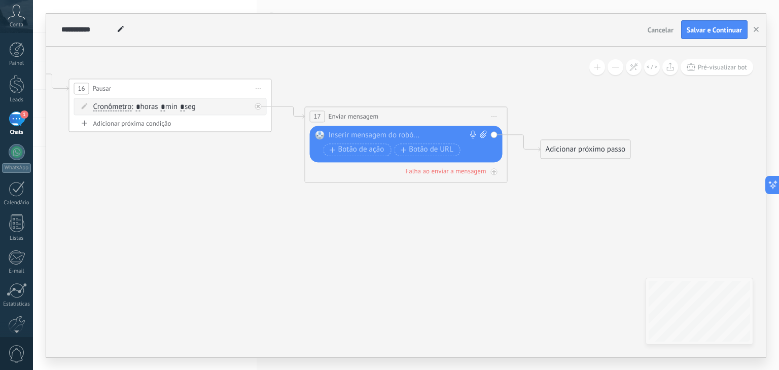
click at [483, 133] on icon at bounding box center [483, 134] width 7 height 8
click input "Upload" at bounding box center [0, 0] width 0 height 0
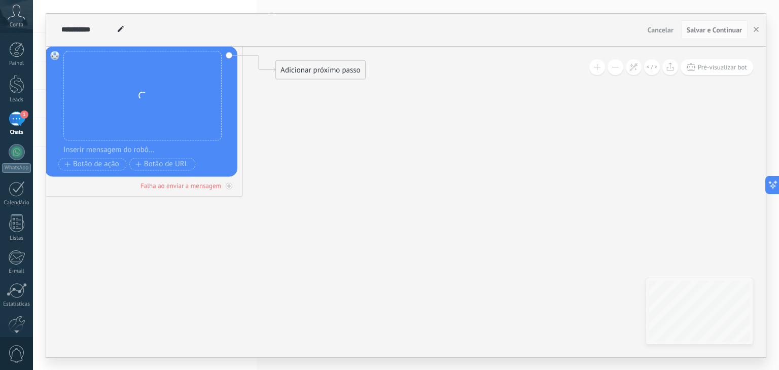
drag, startPoint x: 534, startPoint y: 185, endPoint x: 272, endPoint y: 102, distance: 274.8
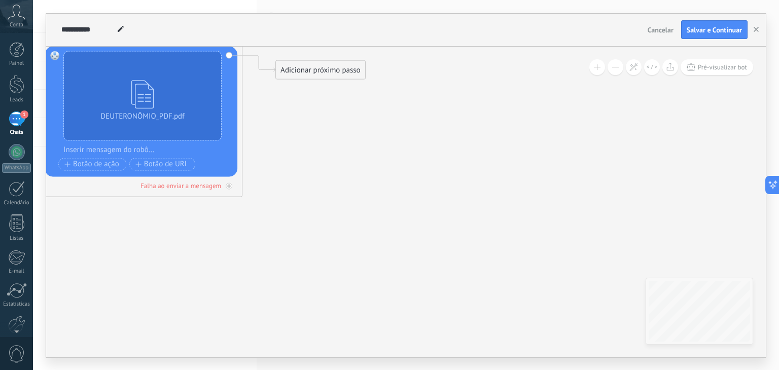
click at [312, 75] on div "Adicionar próximo passo" at bounding box center [320, 69] width 89 height 17
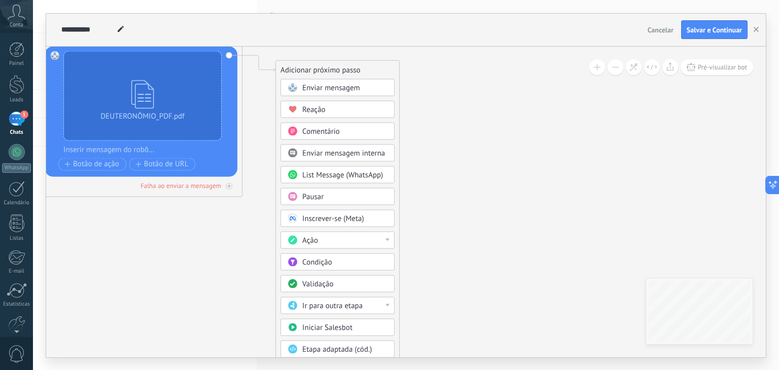
click at [313, 193] on span "Pausar" at bounding box center [312, 197] width 21 height 10
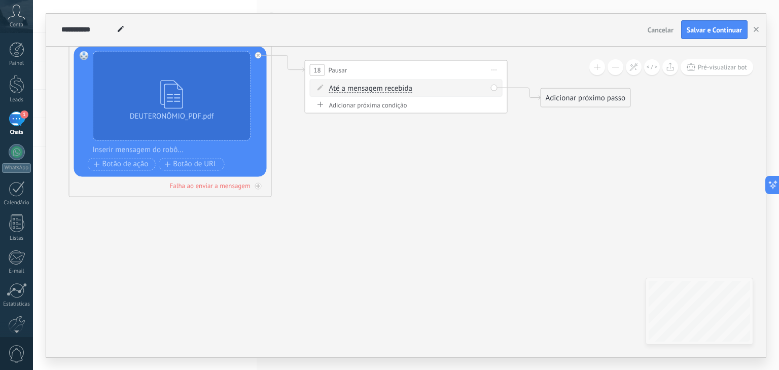
click at [369, 91] on span "Até a mensagem recebida" at bounding box center [370, 88] width 83 height 8
click at [369, 91] on button "Até a mensagem recebida" at bounding box center [387, 88] width 127 height 18
click at [360, 102] on span "Cronômetro" at bounding box center [379, 106] width 123 height 10
drag, startPoint x: 401, startPoint y: 88, endPoint x: 394, endPoint y: 88, distance: 6.6
click at [396, 88] on span ": * horas * min * seg" at bounding box center [399, 88] width 64 height 10
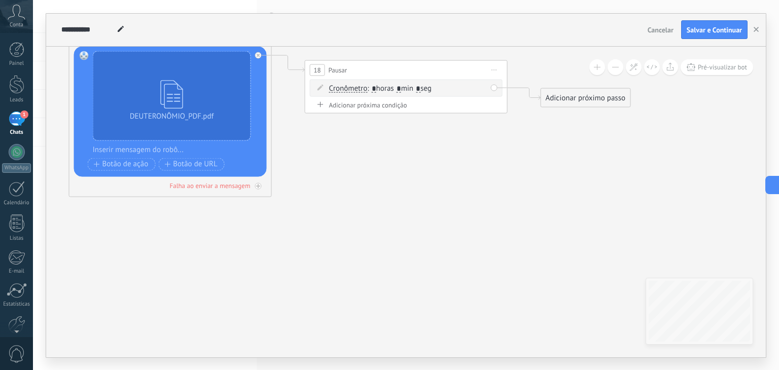
type input "*"
drag, startPoint x: 429, startPoint y: 84, endPoint x: 421, endPoint y: 86, distance: 9.0
click at [422, 86] on span ": * horas * min * seg" at bounding box center [399, 88] width 64 height 10
type input "*"
click at [566, 99] on div "Adicionar próximo passo" at bounding box center [585, 97] width 89 height 17
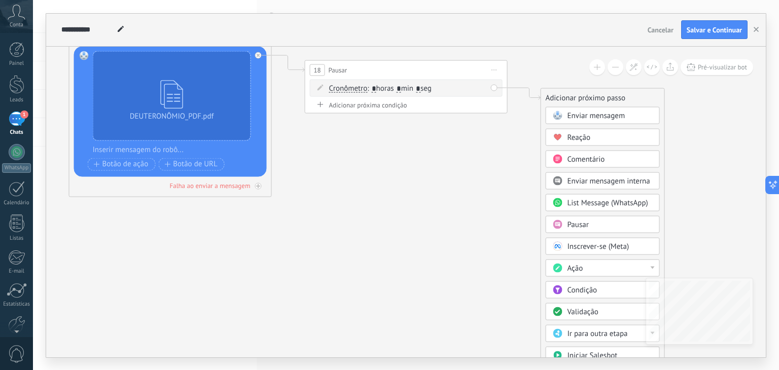
click at [568, 116] on span "Enviar mensagem" at bounding box center [596, 116] width 58 height 10
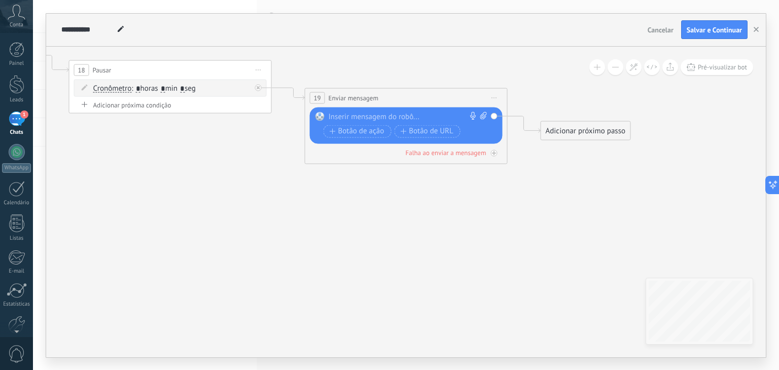
click at [426, 117] on div at bounding box center [404, 117] width 151 height 10
paste div
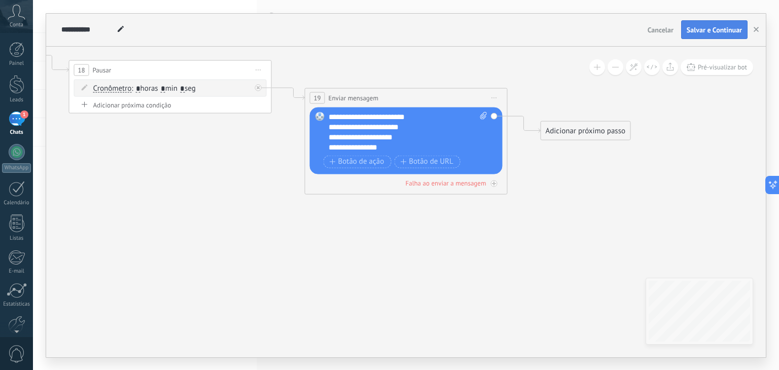
click at [701, 27] on span "Salvar e Continuar" at bounding box center [713, 29] width 55 height 7
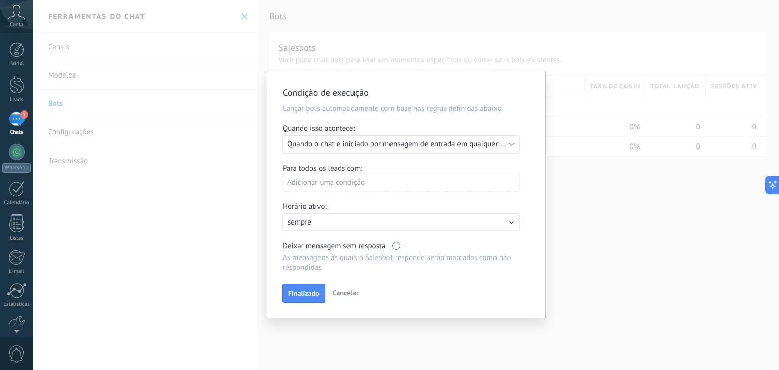
click at [511, 147] on div "Executar: Quando o chat é iniciado por mensagem de entrada em qualquer canal" at bounding box center [400, 144] width 237 height 18
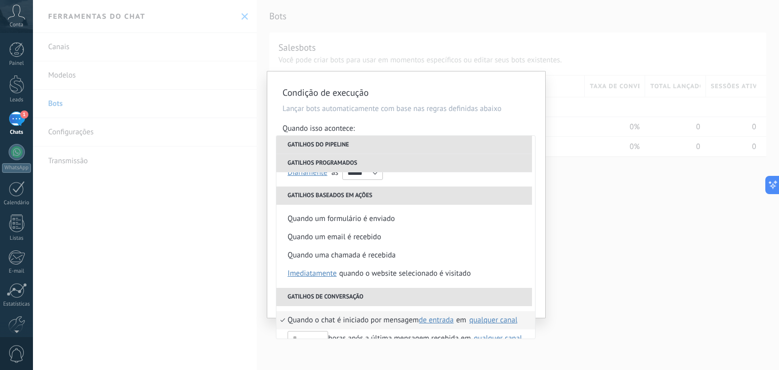
scroll to position [193, 0]
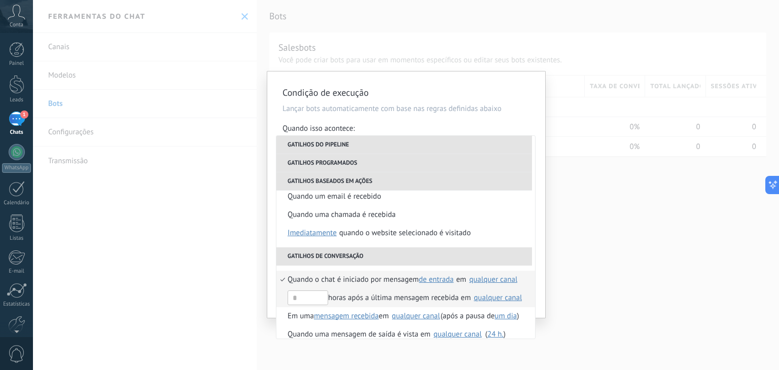
click at [500, 295] on li "horas após a última mensagem recebida em Selecionar tudo 557582054574 qualquer …" at bounding box center [405, 298] width 259 height 18
click at [627, 250] on div "Condição de execução Lançar bots automaticamente com base nas regras definidas …" at bounding box center [406, 185] width 746 height 370
click at [627, 249] on div "Condição de execução Lançar bots automaticamente com base nas regras definidas …" at bounding box center [406, 185] width 746 height 370
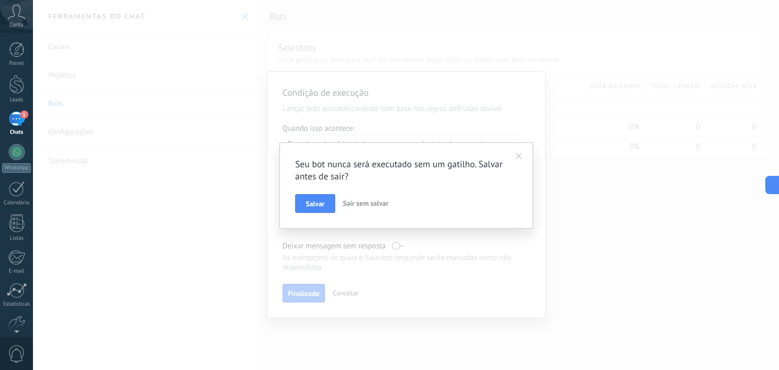
click at [627, 248] on div "Seu bot nunca será executado sem um gatilho. Salvar antes de sair? [PERSON_NAME…" at bounding box center [406, 185] width 746 height 370
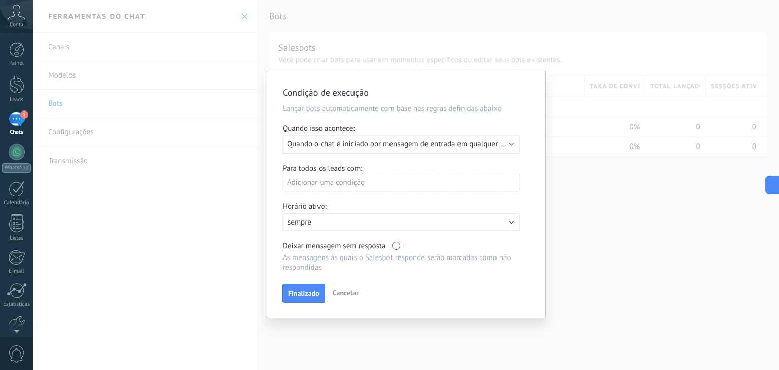
click at [497, 300] on div "Finalizado Cancelar" at bounding box center [405, 293] width 247 height 19
click at [496, 298] on div "Finalizado Cancelar" at bounding box center [405, 293] width 247 height 19
click at [510, 144] on b at bounding box center [511, 143] width 5 height 5
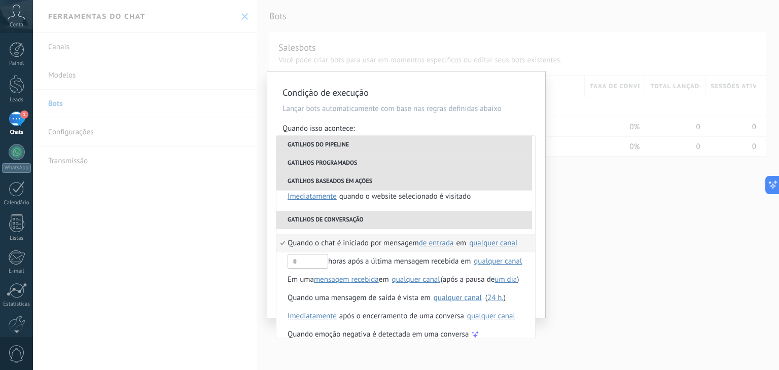
scroll to position [239, 0]
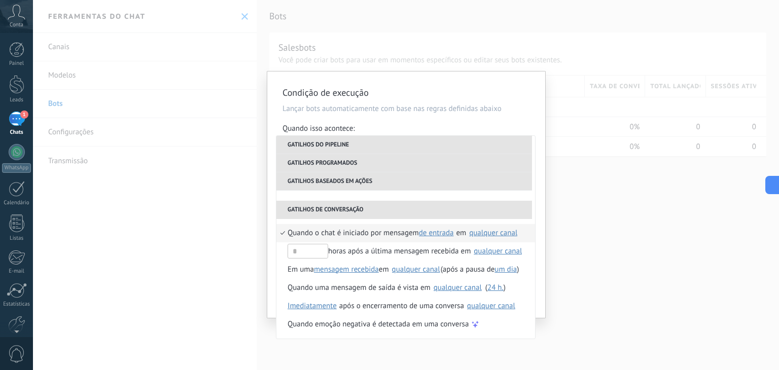
click at [488, 234] on div "qualquer canal" at bounding box center [493, 233] width 48 height 8
click at [552, 253] on div "Condição de execução Lançar bots automaticamente com base nas regras definidas …" at bounding box center [406, 185] width 746 height 370
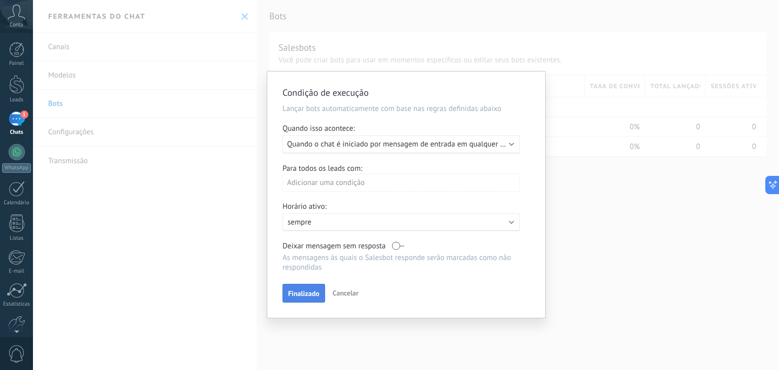
click at [314, 291] on span "Finalizado" at bounding box center [303, 293] width 31 height 7
